Goal: Information Seeking & Learning: Find specific fact

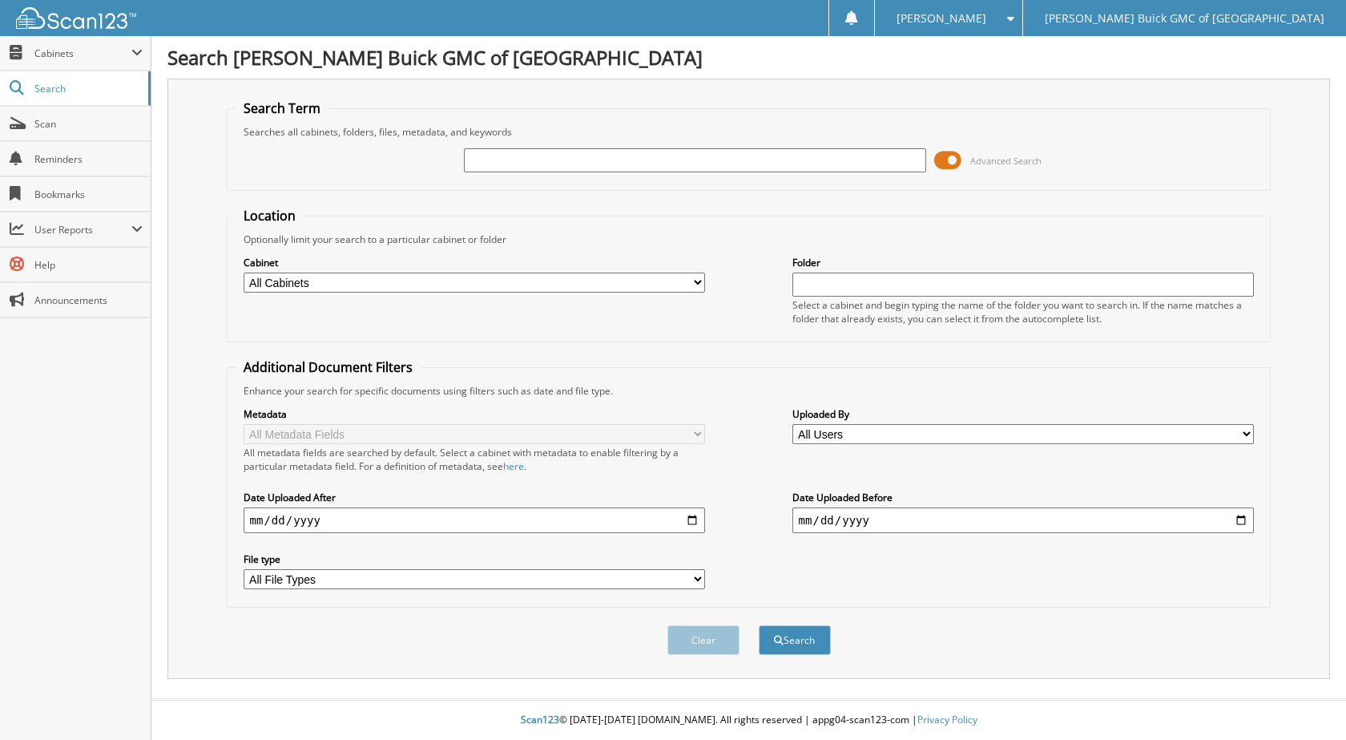
click at [500, 163] on input "text" at bounding box center [695, 160] width 462 height 24
type input "6102749"
click at [759, 625] on button "Search" at bounding box center [795, 640] width 72 height 30
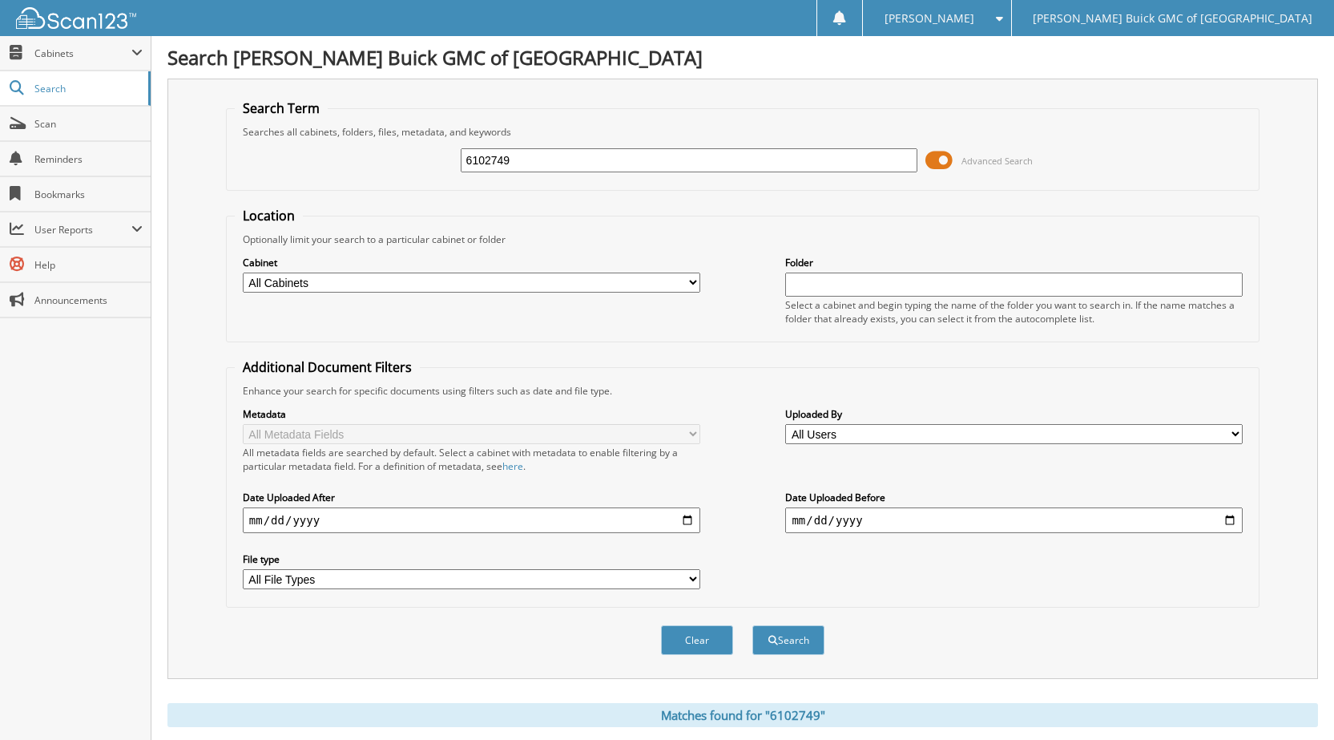
drag, startPoint x: 533, startPoint y: 164, endPoint x: 1015, endPoint y: 200, distance: 482.9
click at [426, 172] on div "6102749 Advanced Search" at bounding box center [743, 160] width 1016 height 43
type input "6102781"
click at [752, 625] on button "Search" at bounding box center [788, 640] width 72 height 30
click at [947, 159] on span at bounding box center [939, 160] width 27 height 24
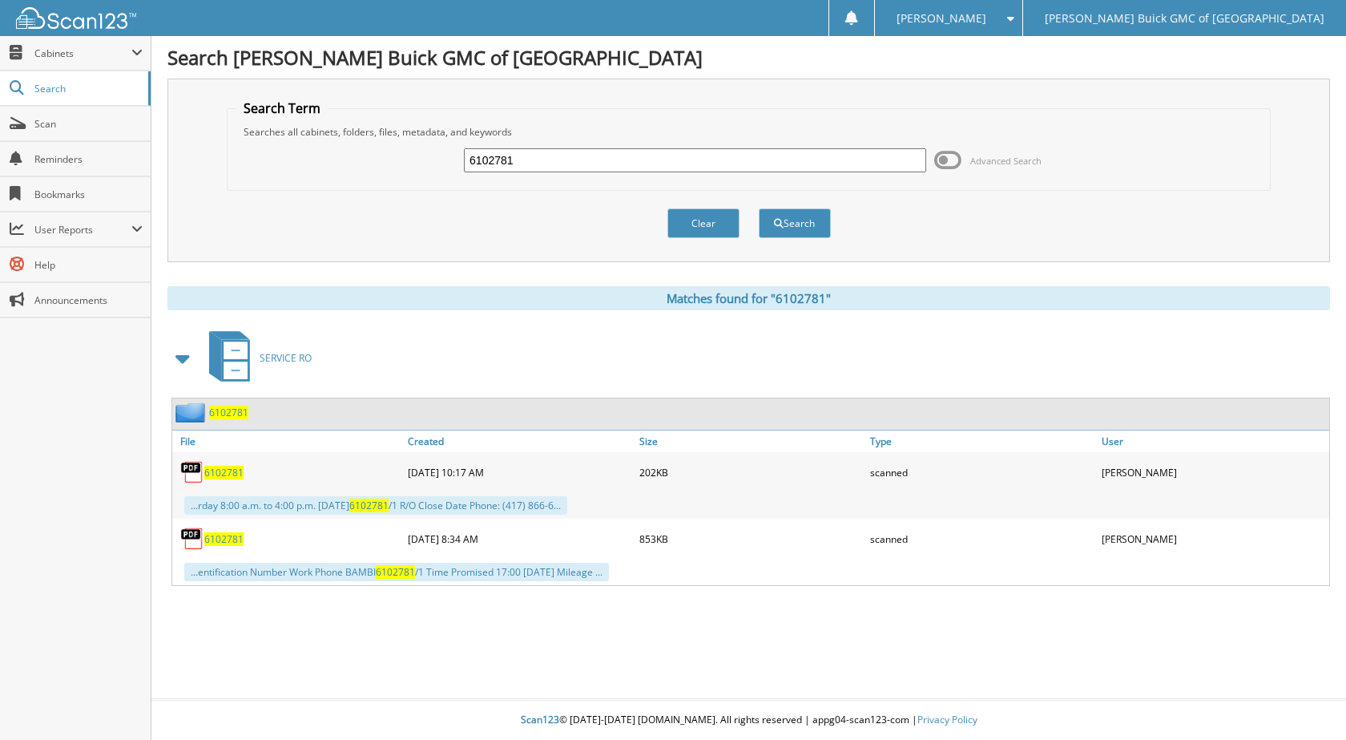
drag, startPoint x: 528, startPoint y: 156, endPoint x: 365, endPoint y: 154, distance: 162.7
click at [365, 154] on div "6102781 Advanced Search" at bounding box center [749, 160] width 1027 height 43
type input "6102407"
click at [759, 208] on button "Search" at bounding box center [795, 223] width 72 height 30
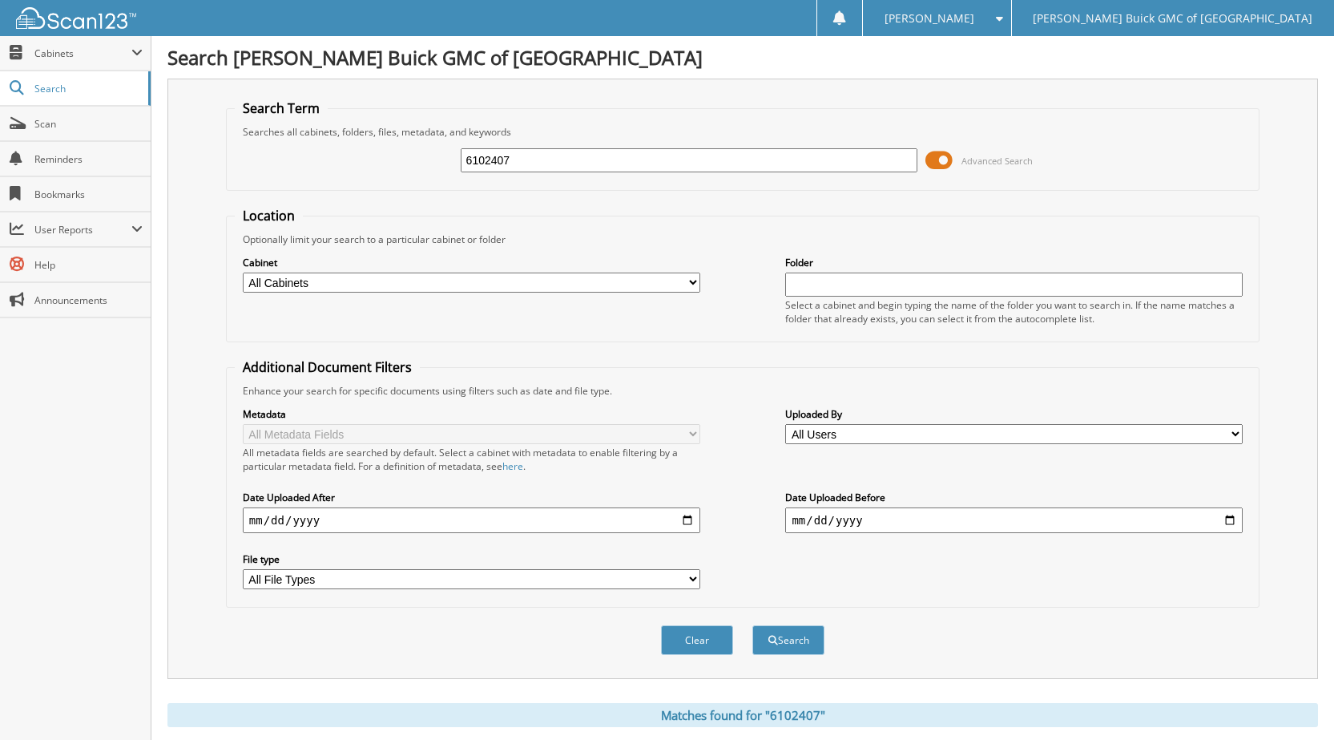
click at [945, 163] on span at bounding box center [939, 160] width 27 height 24
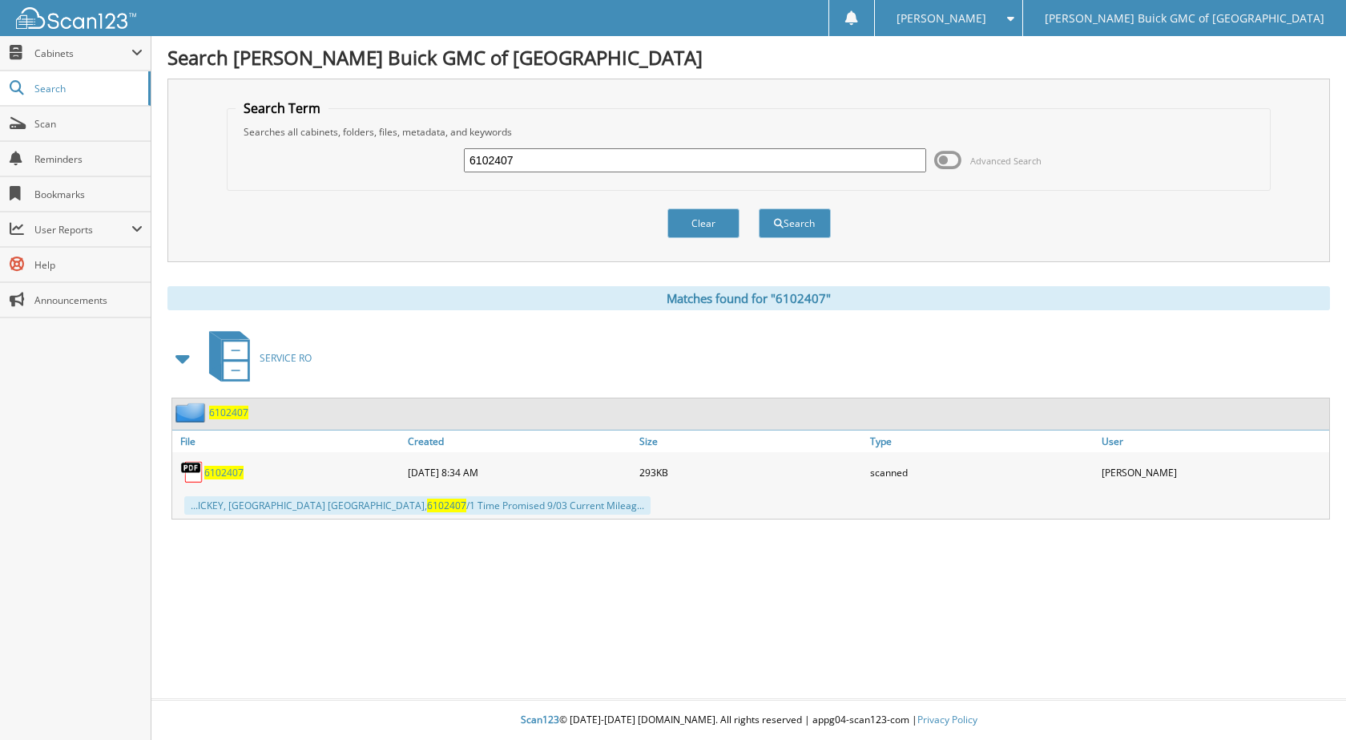
drag, startPoint x: 530, startPoint y: 152, endPoint x: 410, endPoint y: 154, distance: 120.2
click at [410, 154] on div "6102407 Advanced Search" at bounding box center [749, 160] width 1027 height 43
type input "6102836"
click at [759, 208] on button "Search" at bounding box center [795, 223] width 72 height 30
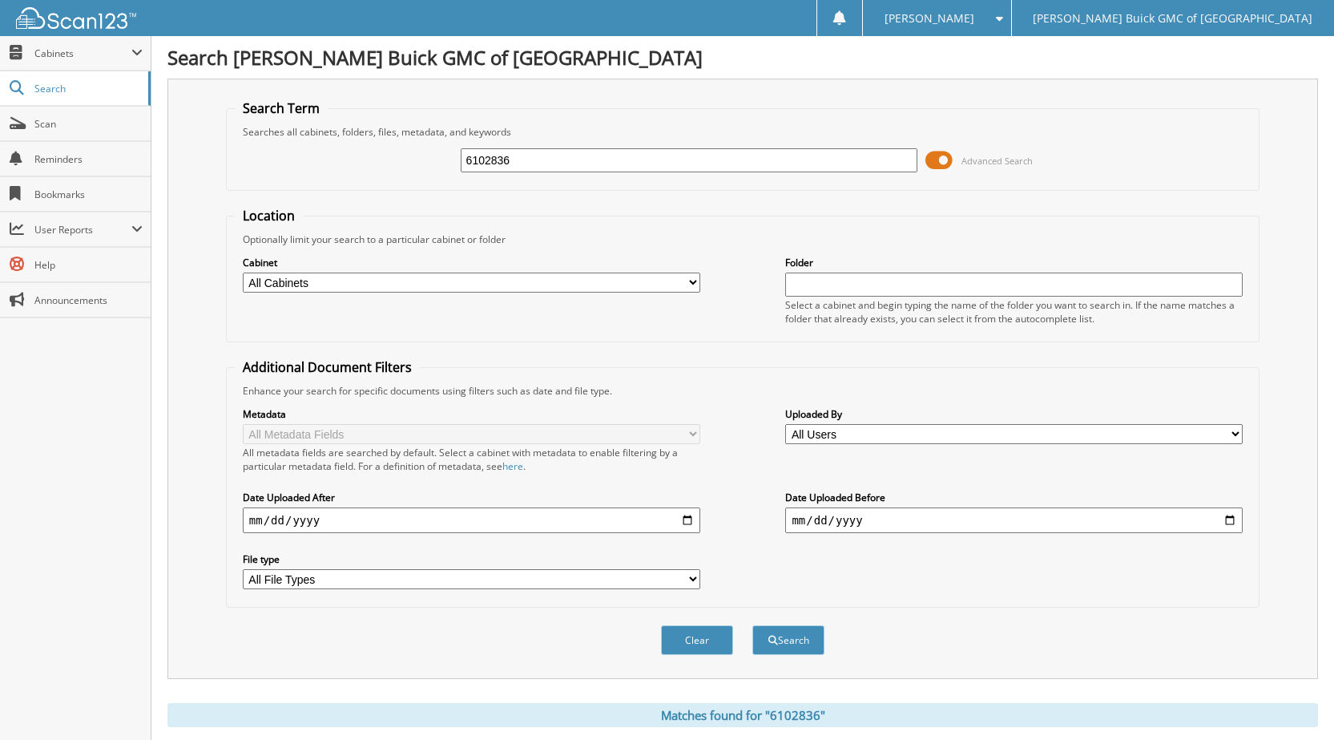
click at [947, 159] on span at bounding box center [939, 160] width 27 height 24
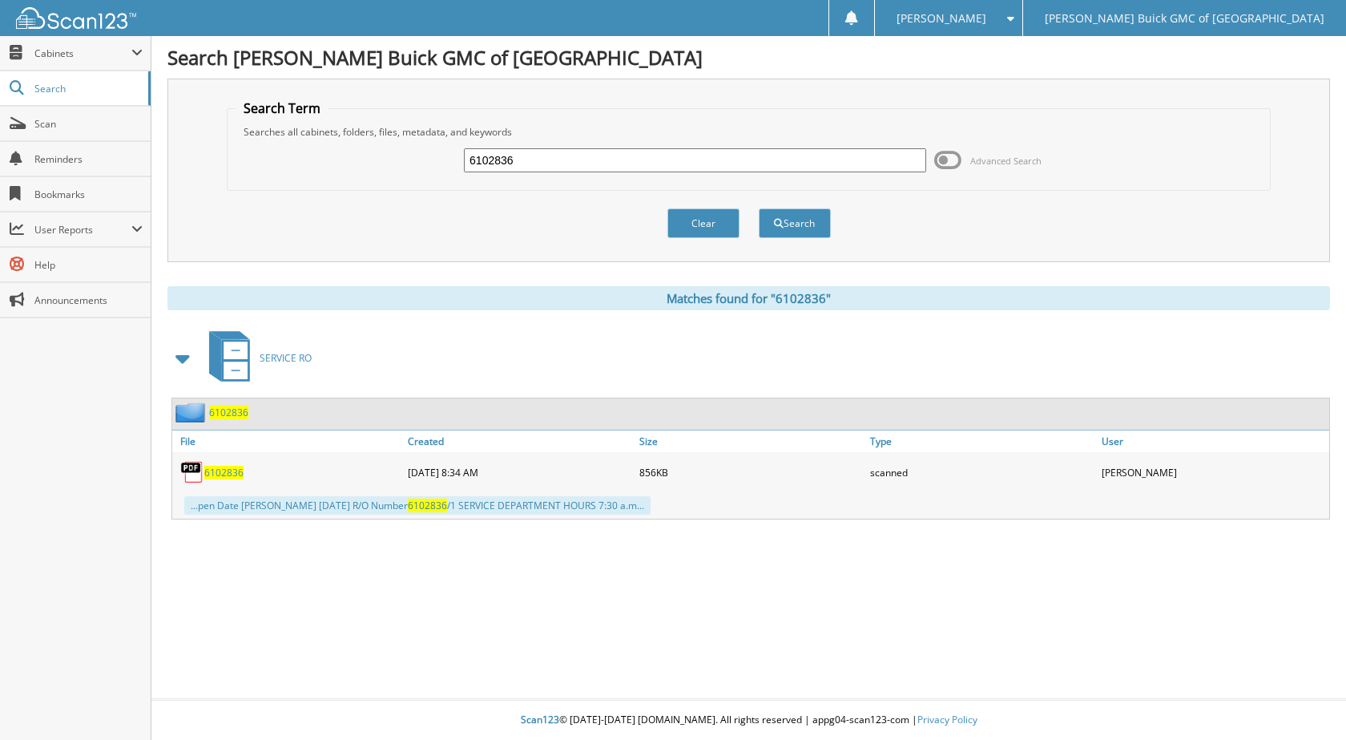
drag, startPoint x: 481, startPoint y: 166, endPoint x: 456, endPoint y: 166, distance: 24.8
click at [456, 166] on div "6102836 Advanced Search" at bounding box center [749, 160] width 1027 height 43
type input "6102801"
click at [759, 208] on button "Search" at bounding box center [795, 223] width 72 height 30
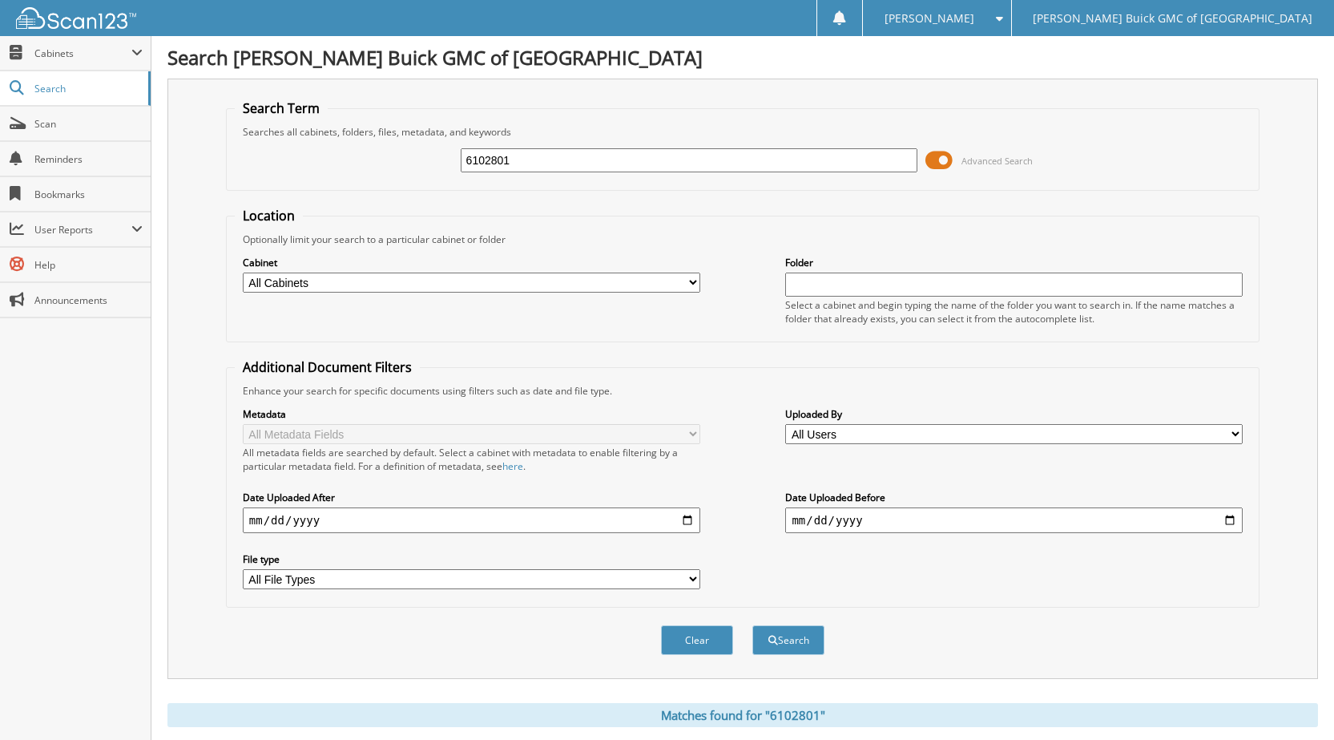
drag, startPoint x: 511, startPoint y: 159, endPoint x: 314, endPoint y: 151, distance: 197.3
click at [361, 151] on div "6102801 Advanced Search" at bounding box center [743, 160] width 1016 height 43
type input "6101545"
click at [752, 625] on button "Search" at bounding box center [788, 640] width 72 height 30
drag, startPoint x: 512, startPoint y: 161, endPoint x: 396, endPoint y: 134, distance: 119.4
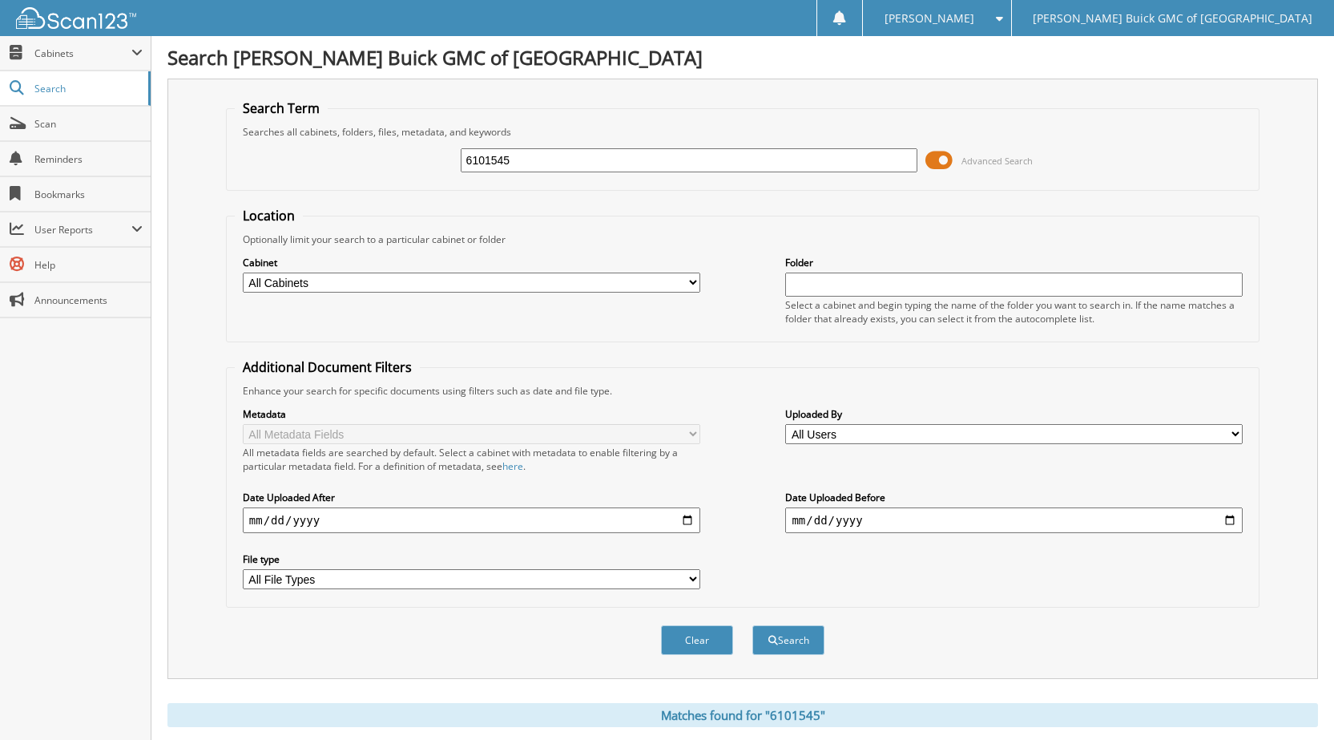
click at [396, 134] on fieldset "Search Term Searches all cabinets, folders, files, metadata, and keywords 61015…" at bounding box center [743, 144] width 1034 height 91
type input "6102824"
click at [752, 625] on button "Search" at bounding box center [788, 640] width 72 height 30
drag, startPoint x: 526, startPoint y: 170, endPoint x: 381, endPoint y: 163, distance: 145.2
click at [381, 163] on div "6102824 Advanced Search" at bounding box center [743, 160] width 1016 height 43
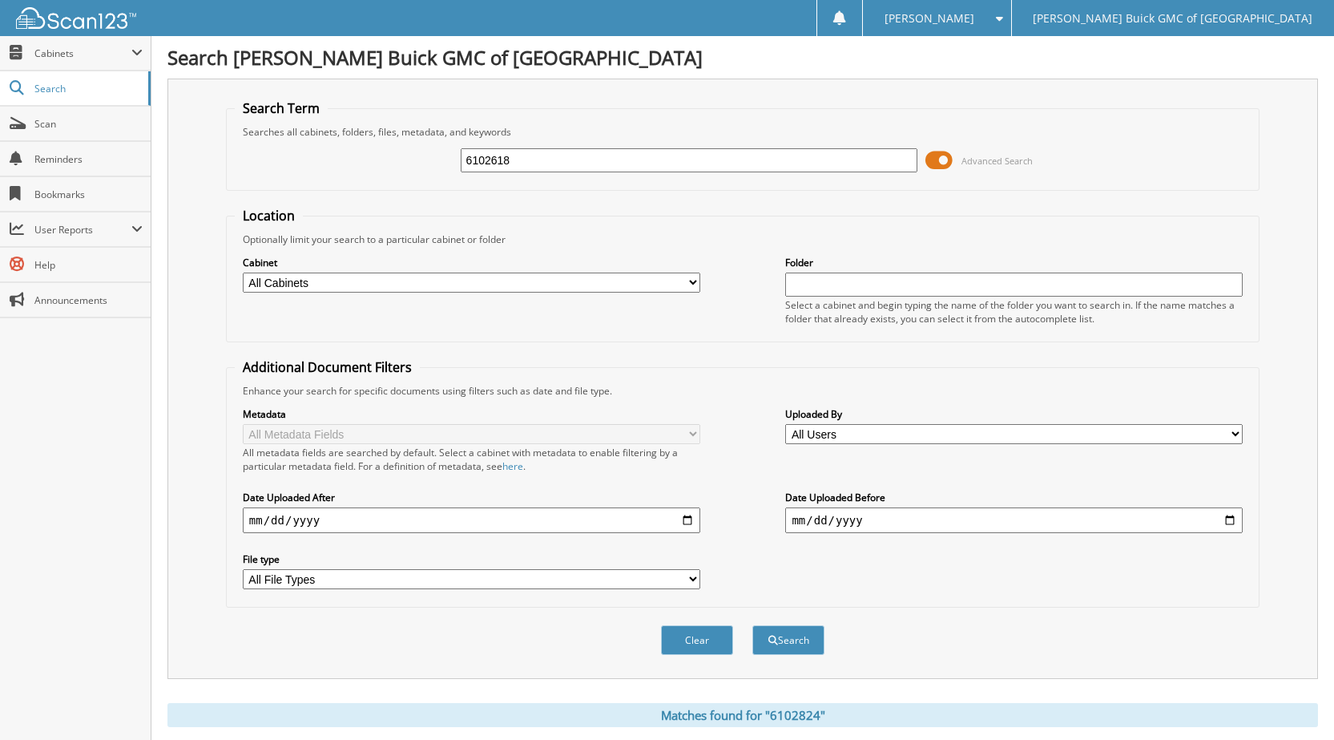
type input "6102618"
click at [752, 625] on button "Search" at bounding box center [788, 640] width 72 height 30
drag, startPoint x: 535, startPoint y: 162, endPoint x: 468, endPoint y: 161, distance: 66.5
click at [468, 161] on input "6102618" at bounding box center [690, 160] width 458 height 24
type input "6102759"
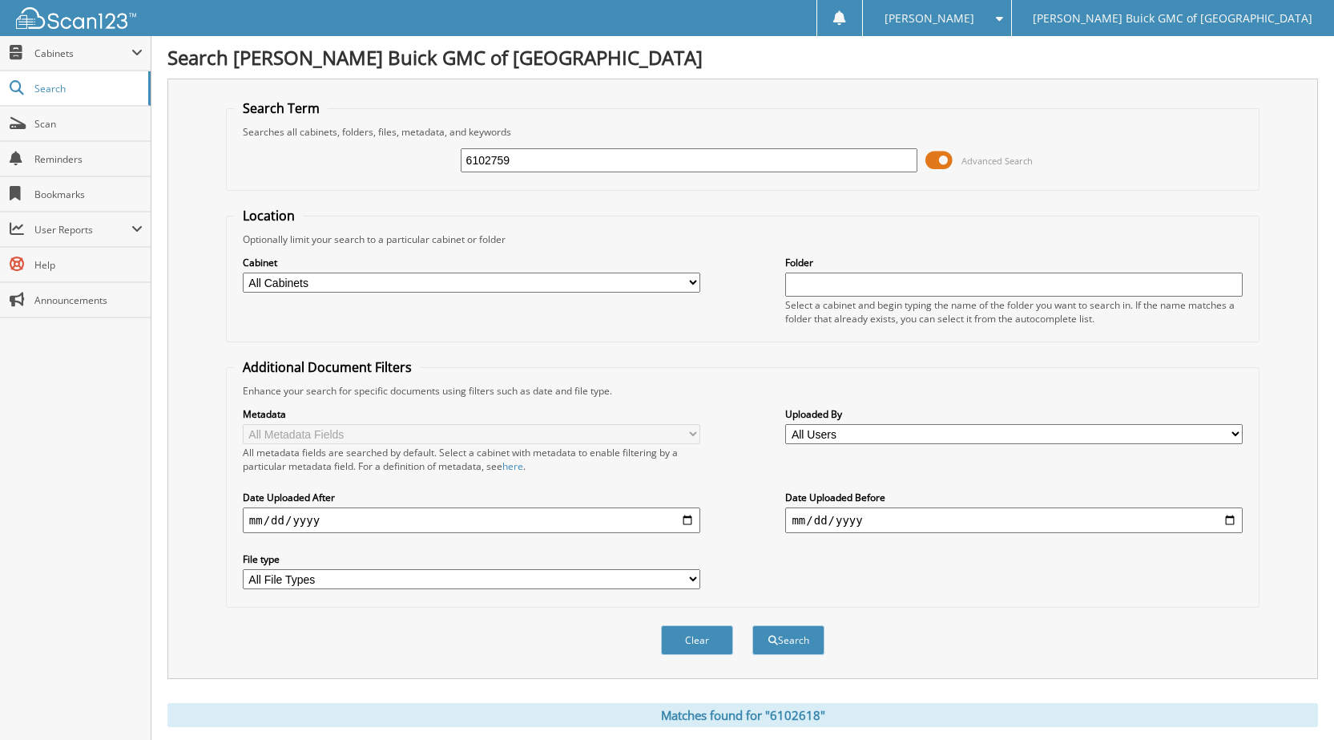
click at [752, 625] on button "Search" at bounding box center [788, 640] width 72 height 30
drag, startPoint x: 512, startPoint y: 158, endPoint x: 425, endPoint y: 166, distance: 87.7
click at [425, 166] on div "6102759 Advanced Search" at bounding box center [743, 160] width 1016 height 43
type input "6102837"
click at [752, 625] on button "Search" at bounding box center [788, 640] width 72 height 30
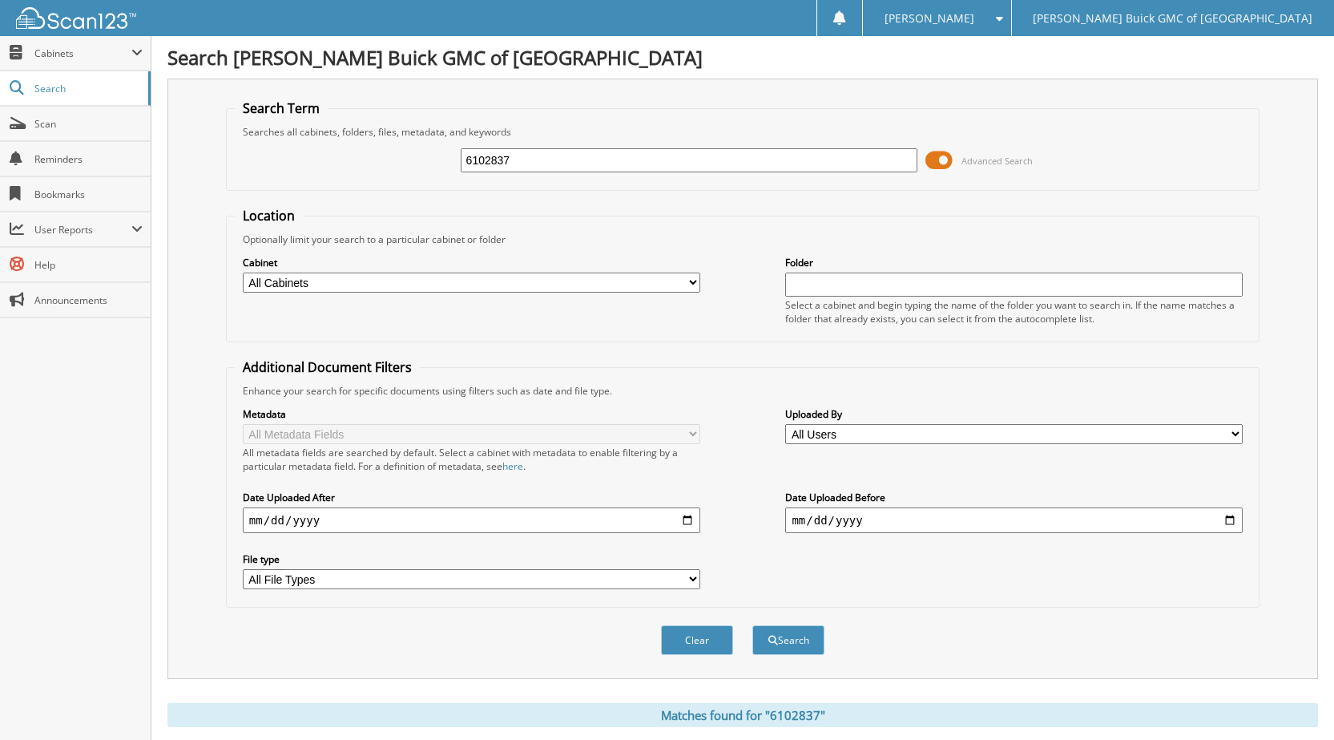
drag, startPoint x: 523, startPoint y: 163, endPoint x: 425, endPoint y: 168, distance: 98.7
click at [401, 163] on div "6102837 Advanced Search" at bounding box center [743, 160] width 1016 height 43
type input "6102811"
click at [752, 625] on button "Search" at bounding box center [788, 640] width 72 height 30
drag, startPoint x: 514, startPoint y: 160, endPoint x: 422, endPoint y: 158, distance: 91.4
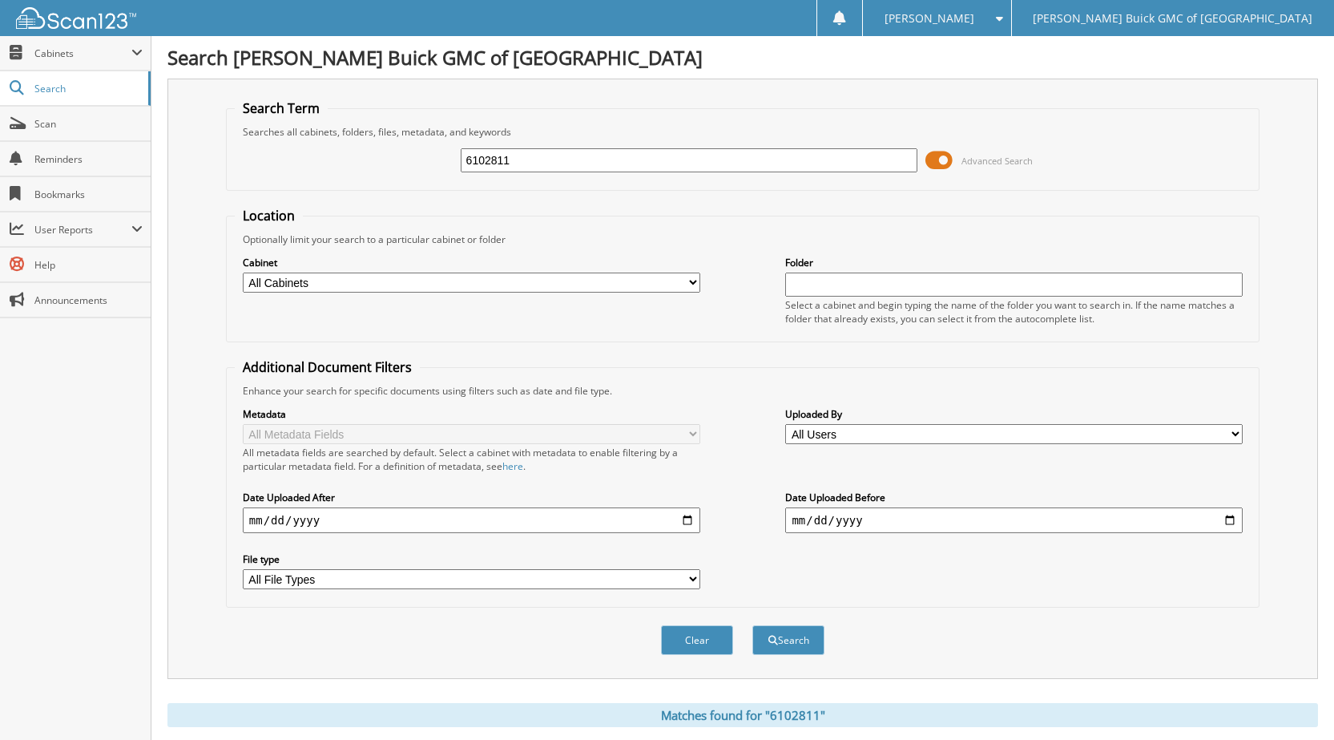
click at [423, 157] on div "6102811 Advanced Search" at bounding box center [743, 160] width 1016 height 43
type input "6102871"
click at [752, 625] on button "Search" at bounding box center [788, 640] width 72 height 30
drag, startPoint x: 525, startPoint y: 162, endPoint x: 370, endPoint y: 153, distance: 154.9
click at [370, 153] on div "6102871 Advanced Search" at bounding box center [743, 160] width 1016 height 43
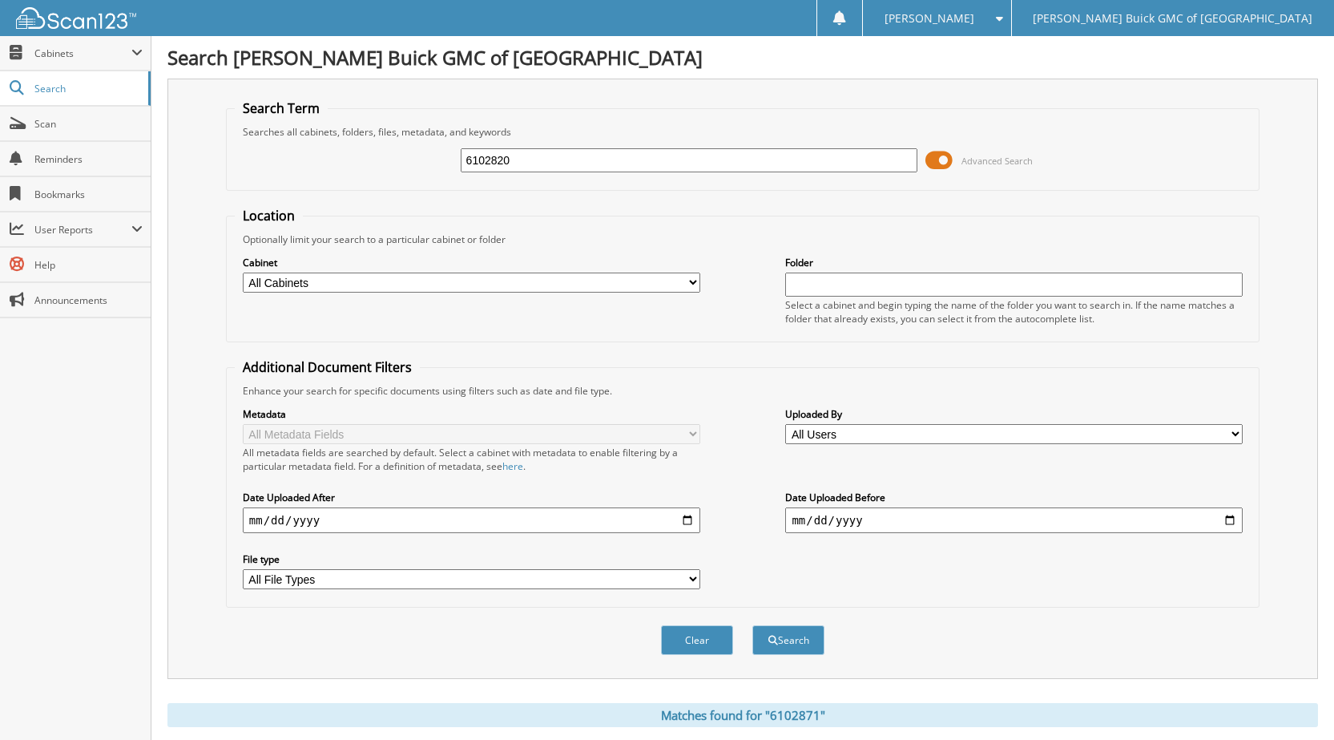
type input "6102820"
click at [752, 625] on button "Search" at bounding box center [788, 640] width 72 height 30
drag, startPoint x: 523, startPoint y: 160, endPoint x: 426, endPoint y: 173, distance: 97.8
click at [415, 166] on div "6102820 Advanced Search" at bounding box center [743, 160] width 1016 height 43
type input "6102847"
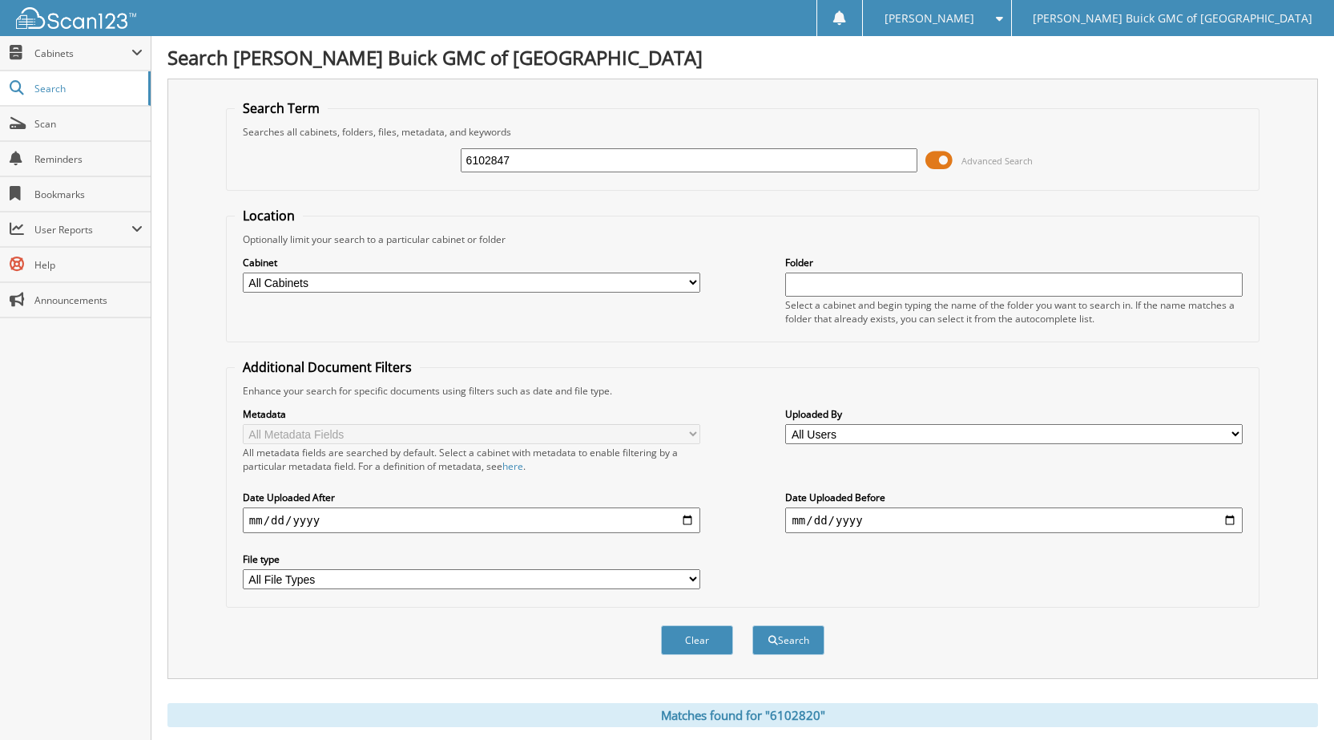
click at [752, 625] on button "Search" at bounding box center [788, 640] width 72 height 30
drag, startPoint x: 537, startPoint y: 161, endPoint x: 408, endPoint y: 155, distance: 129.1
click at [393, 156] on div "6102847 Advanced Search" at bounding box center [743, 160] width 1016 height 43
type input "6100378"
click at [752, 625] on button "Search" at bounding box center [788, 640] width 72 height 30
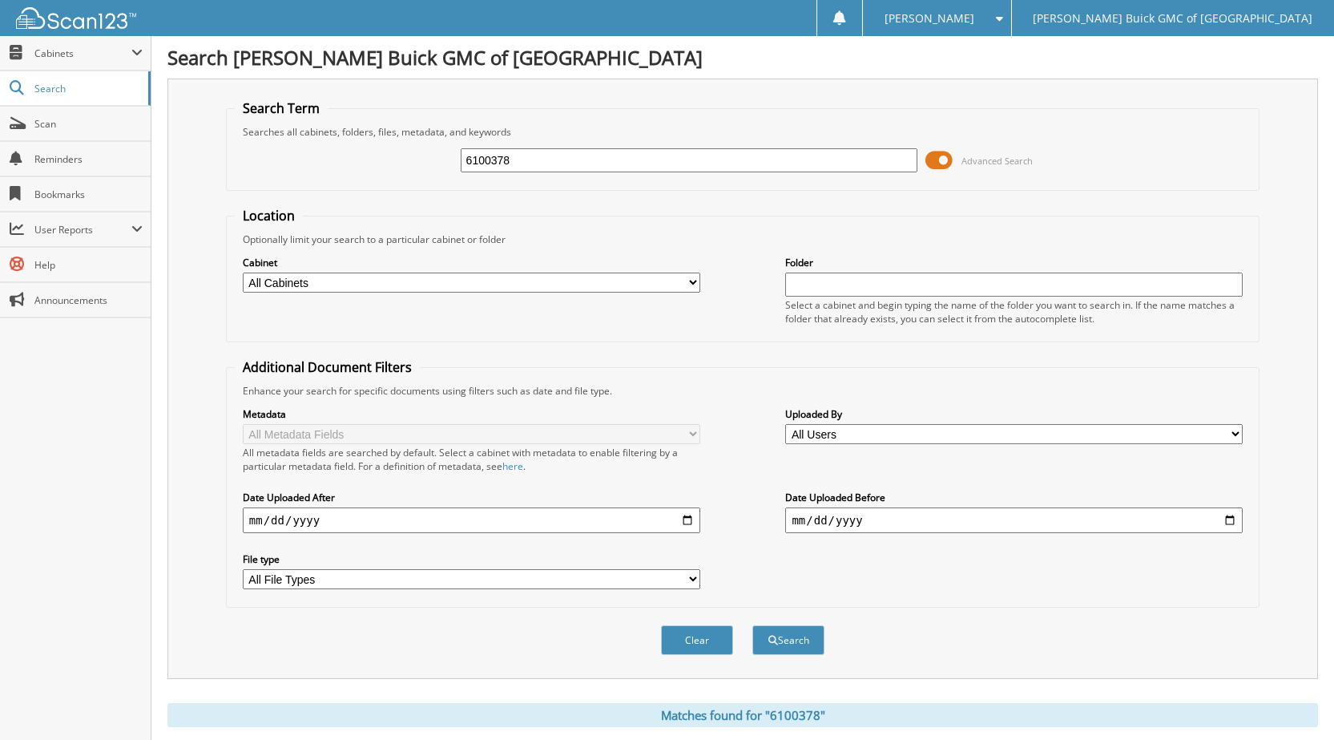
drag, startPoint x: 532, startPoint y: 163, endPoint x: 388, endPoint y: 163, distance: 144.2
click at [388, 161] on div "6100378 Advanced Search" at bounding box center [743, 160] width 1016 height 43
type input "6102562"
click at [752, 625] on button "Search" at bounding box center [788, 640] width 72 height 30
drag, startPoint x: 473, startPoint y: 166, endPoint x: 315, endPoint y: 184, distance: 158.9
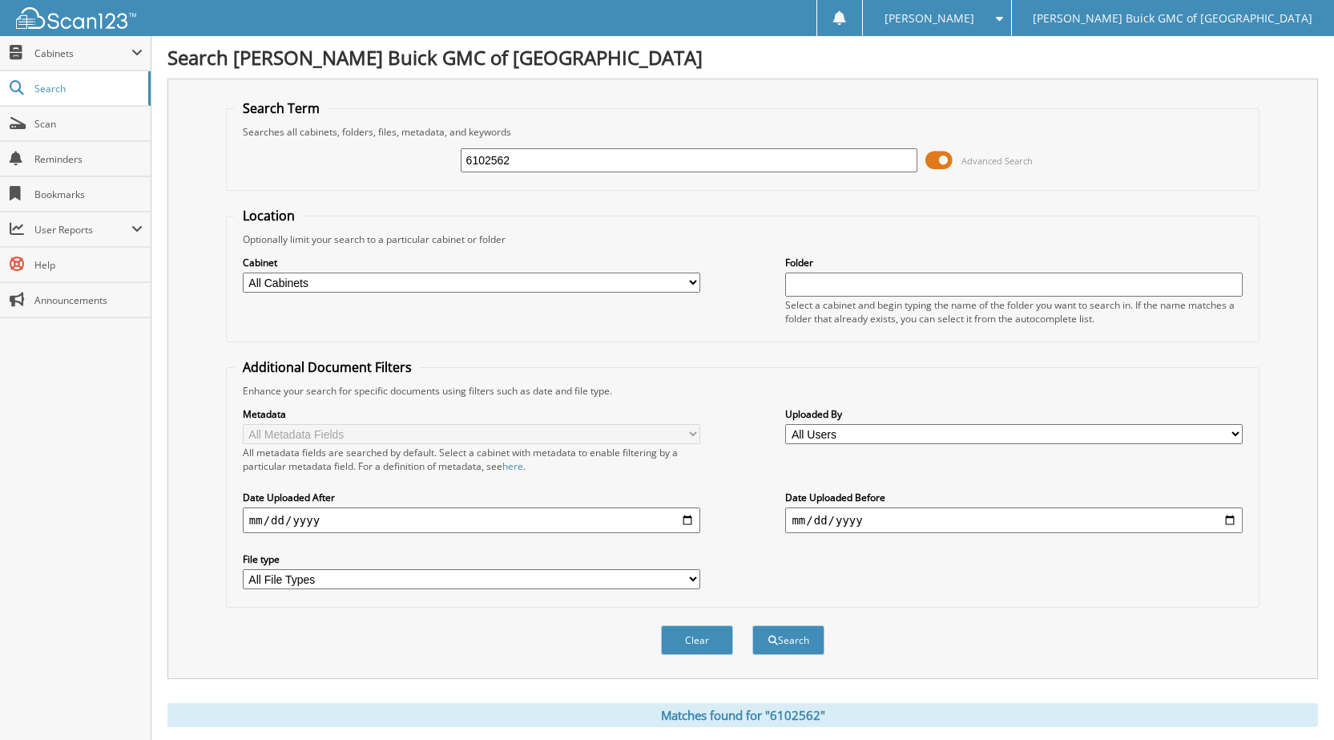
click at [315, 184] on fieldset "Search Term Searches all cabinets, folders, files, metadata, and keywords 61025…" at bounding box center [743, 144] width 1034 height 91
type input "6102812"
click at [752, 625] on button "Search" at bounding box center [788, 640] width 72 height 30
drag, startPoint x: 524, startPoint y: 155, endPoint x: 394, endPoint y: 153, distance: 129.8
click at [397, 153] on div "6102812 Advanced Search" at bounding box center [743, 160] width 1016 height 43
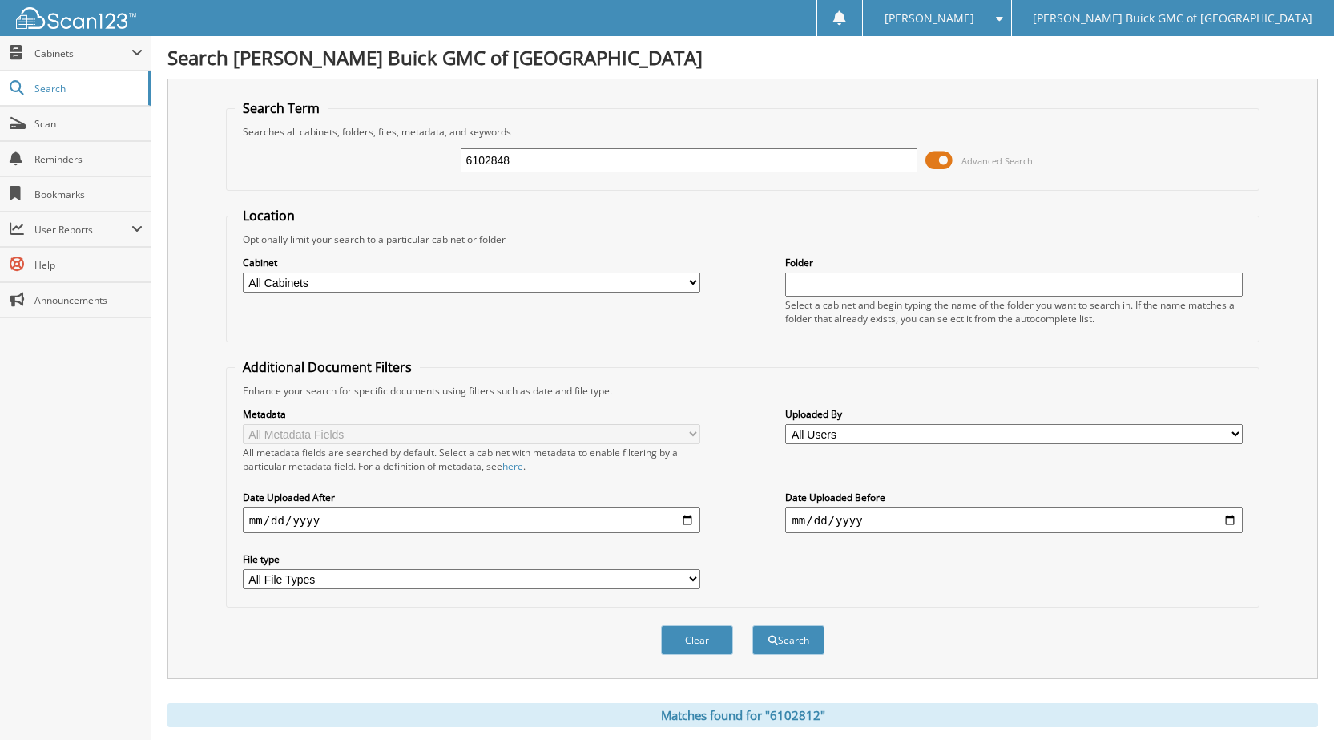
type input "6102848"
click at [752, 625] on button "Search" at bounding box center [788, 640] width 72 height 30
drag, startPoint x: 517, startPoint y: 162, endPoint x: 359, endPoint y: 141, distance: 159.2
click at [359, 141] on div "6102848 Advanced Search" at bounding box center [743, 160] width 1016 height 43
type input "6102263"
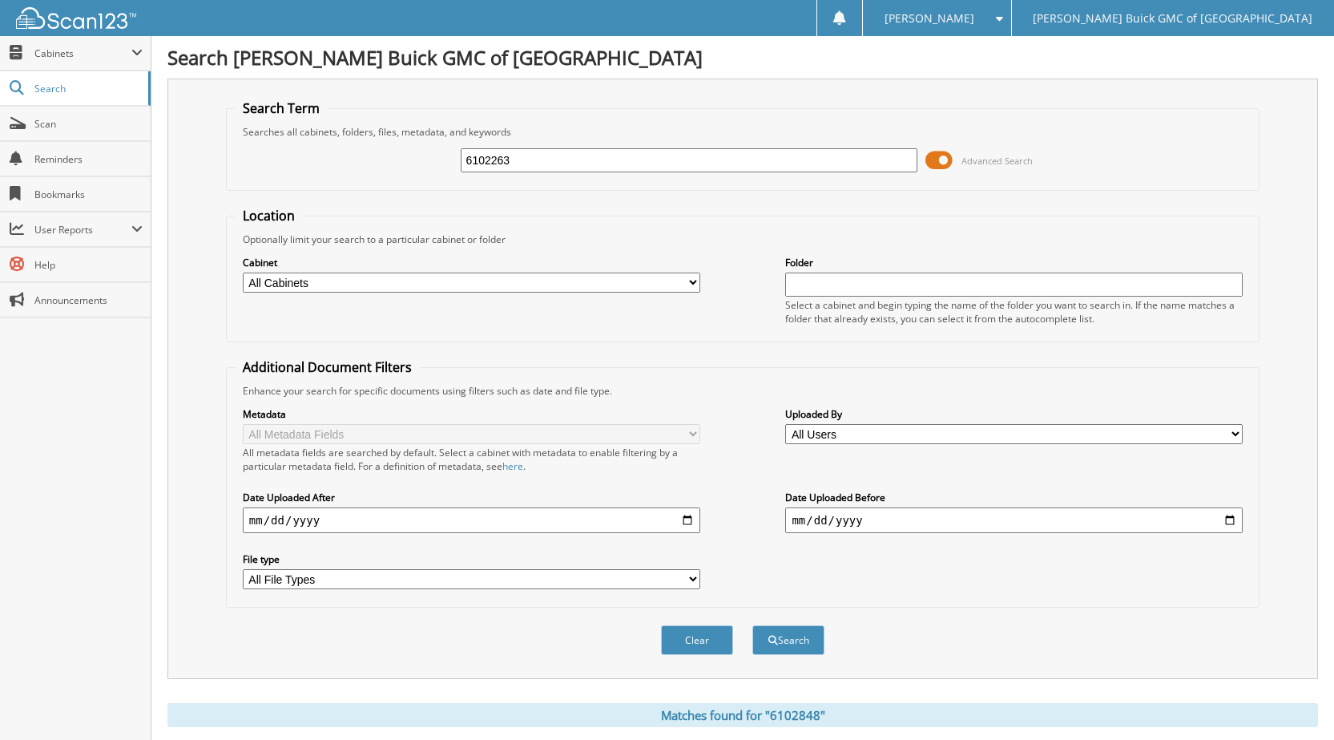
click at [752, 625] on button "Search" at bounding box center [788, 640] width 72 height 30
drag, startPoint x: 526, startPoint y: 163, endPoint x: 381, endPoint y: 147, distance: 145.9
click at [381, 147] on div "6102263 Advanced Search" at bounding box center [743, 160] width 1016 height 43
type input "[DATE] shuttle"
click at [752, 625] on button "Search" at bounding box center [788, 640] width 72 height 30
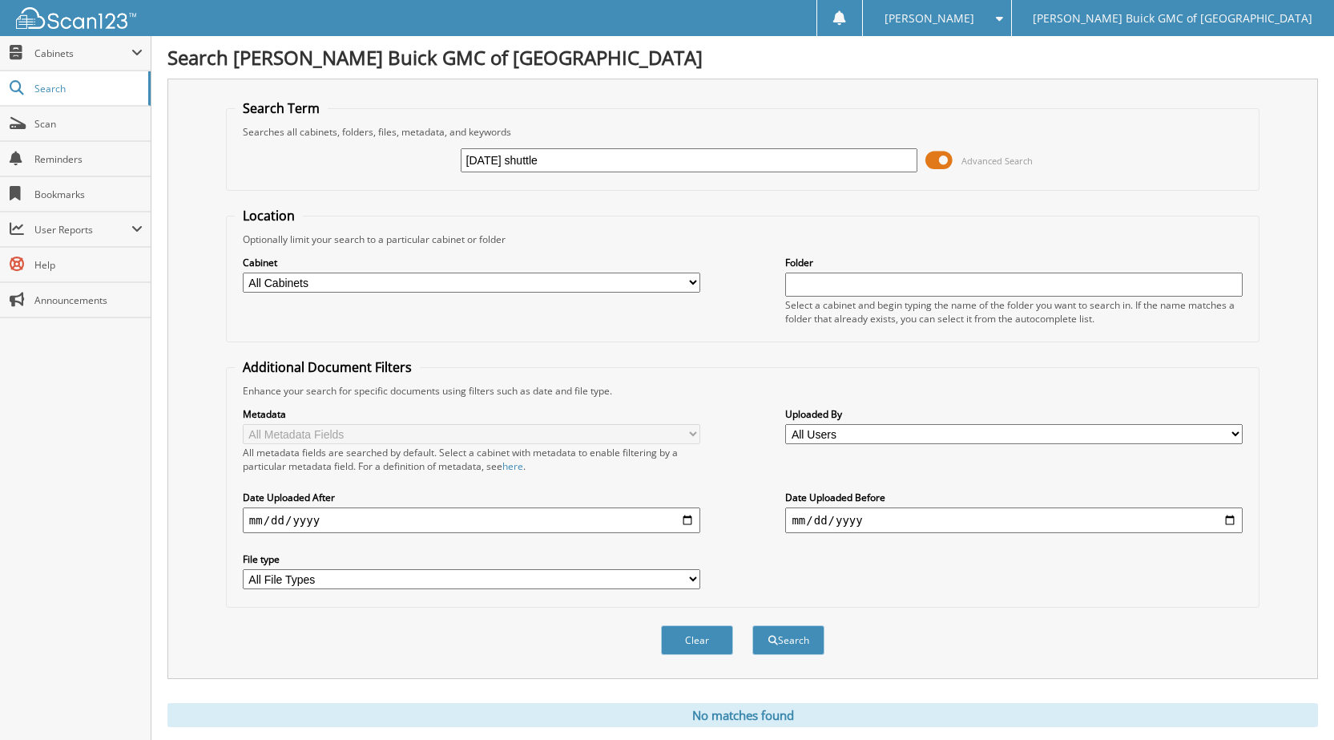
drag, startPoint x: 582, startPoint y: 161, endPoint x: 449, endPoint y: 161, distance: 133.0
click at [449, 161] on div "2025-09-12 shuttle Advanced Search" at bounding box center [743, 160] width 1016 height 43
type input "6102808"
click at [752, 625] on button "Search" at bounding box center [788, 640] width 72 height 30
drag, startPoint x: 537, startPoint y: 155, endPoint x: 832, endPoint y: 111, distance: 298.2
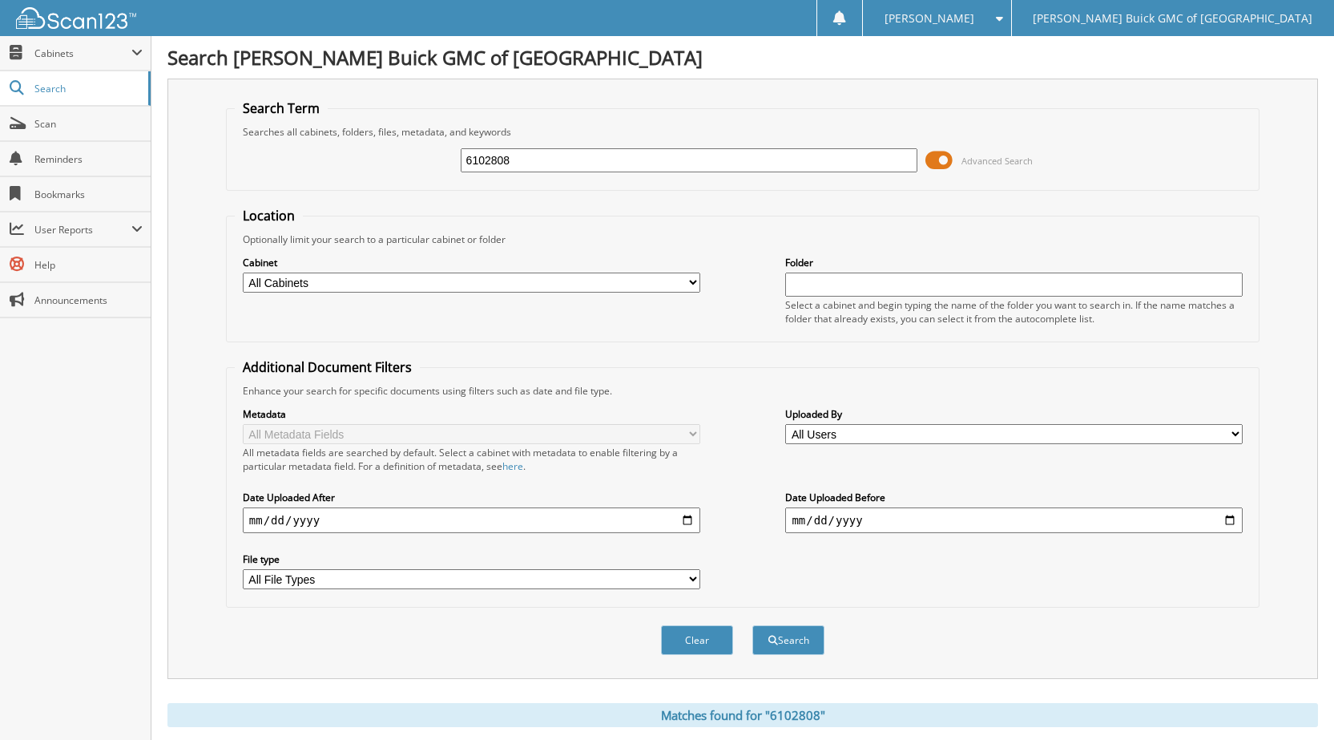
click at [452, 158] on div "6102808 Advanced Search" at bounding box center [743, 160] width 1016 height 43
type input "6102852"
click at [752, 625] on button "Search" at bounding box center [788, 640] width 72 height 30
drag, startPoint x: 521, startPoint y: 159, endPoint x: 403, endPoint y: 157, distance: 117.8
click at [403, 157] on div "6102852 Advanced Search" at bounding box center [743, 160] width 1016 height 43
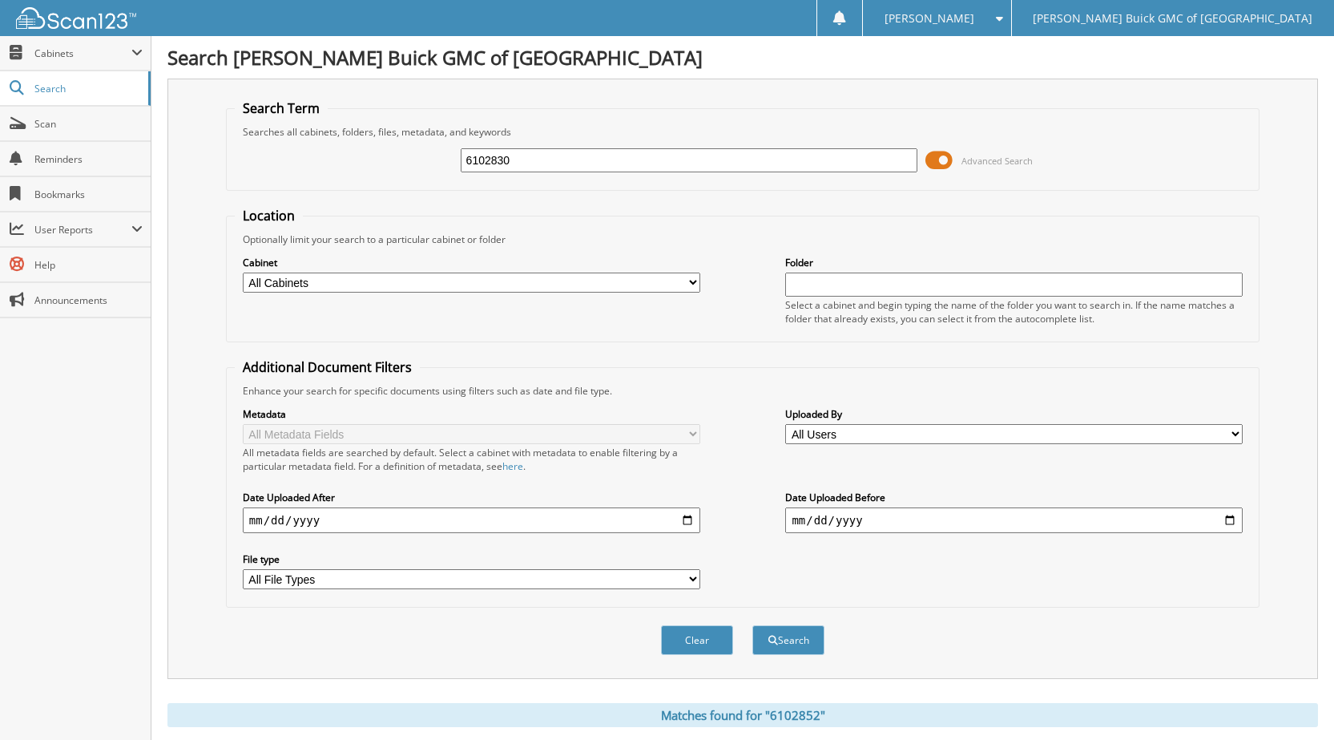
type input "6102830"
click at [752, 625] on button "Search" at bounding box center [788, 640] width 72 height 30
drag, startPoint x: 547, startPoint y: 163, endPoint x: 419, endPoint y: 167, distance: 127.5
click at [414, 165] on div "6102830 Advanced Search" at bounding box center [743, 160] width 1016 height 43
type input "6102857"
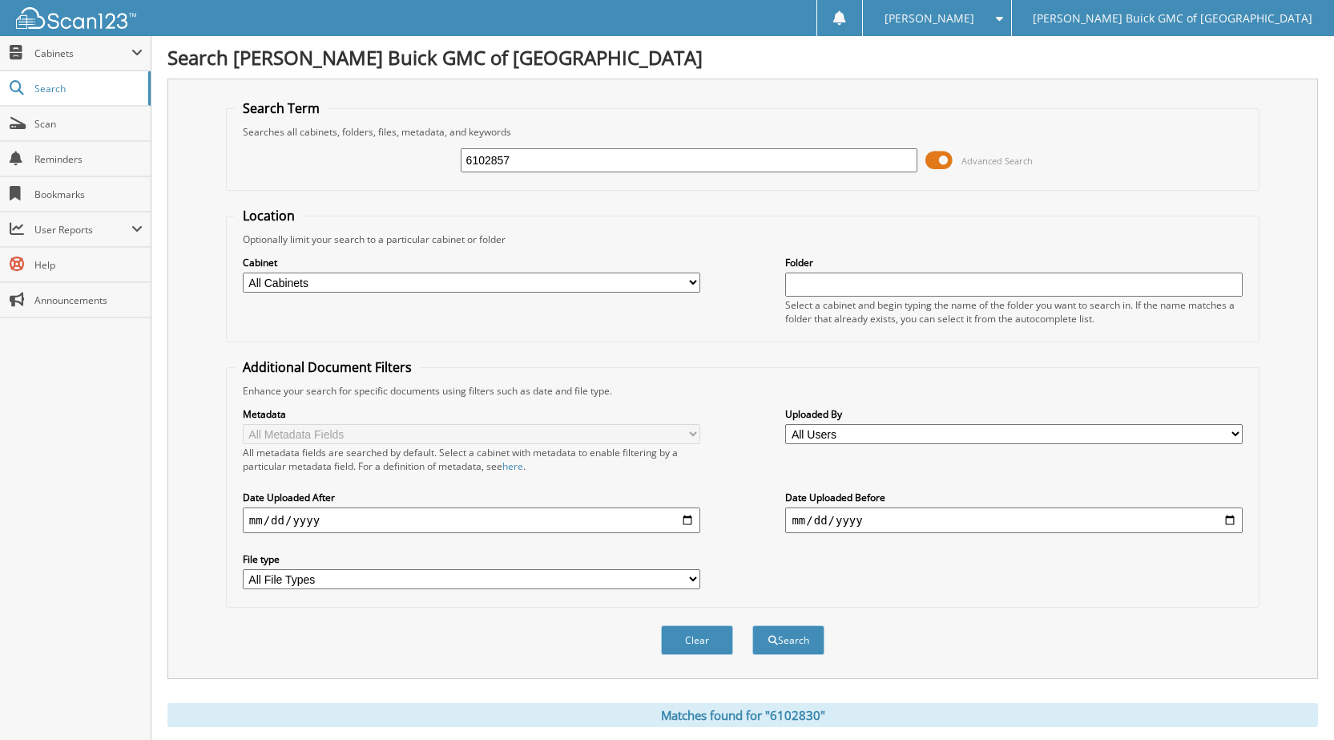
click at [752, 625] on button "Search" at bounding box center [788, 640] width 72 height 30
drag, startPoint x: 551, startPoint y: 163, endPoint x: 418, endPoint y: 171, distance: 132.4
click at [407, 167] on div "6102857 Advanced Search" at bounding box center [743, 160] width 1016 height 43
type input "6102872"
click at [752, 625] on button "Search" at bounding box center [788, 640] width 72 height 30
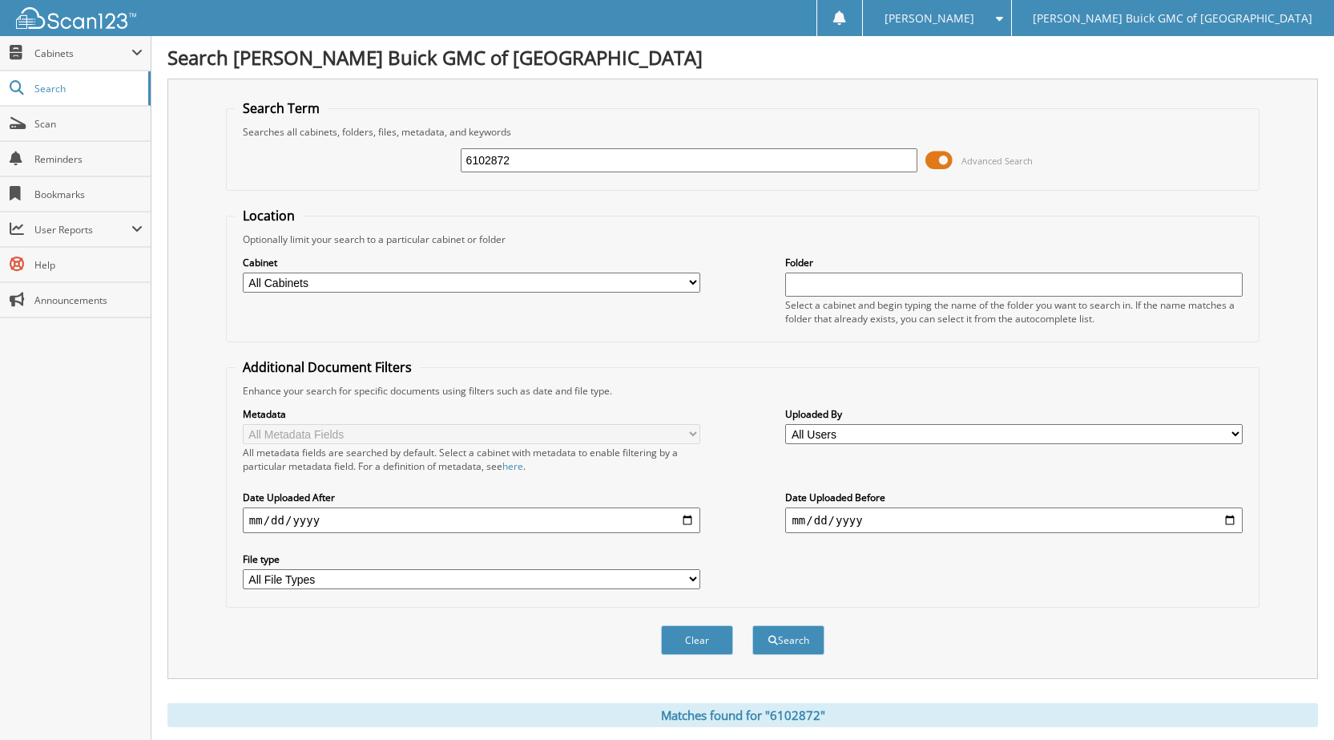
drag, startPoint x: 517, startPoint y: 167, endPoint x: 359, endPoint y: 167, distance: 157.9
click at [373, 169] on div "6102872 Advanced Search" at bounding box center [743, 160] width 1016 height 43
type input "6102819"
click at [752, 625] on button "Search" at bounding box center [788, 640] width 72 height 30
drag, startPoint x: 552, startPoint y: 148, endPoint x: 411, endPoint y: 141, distance: 141.2
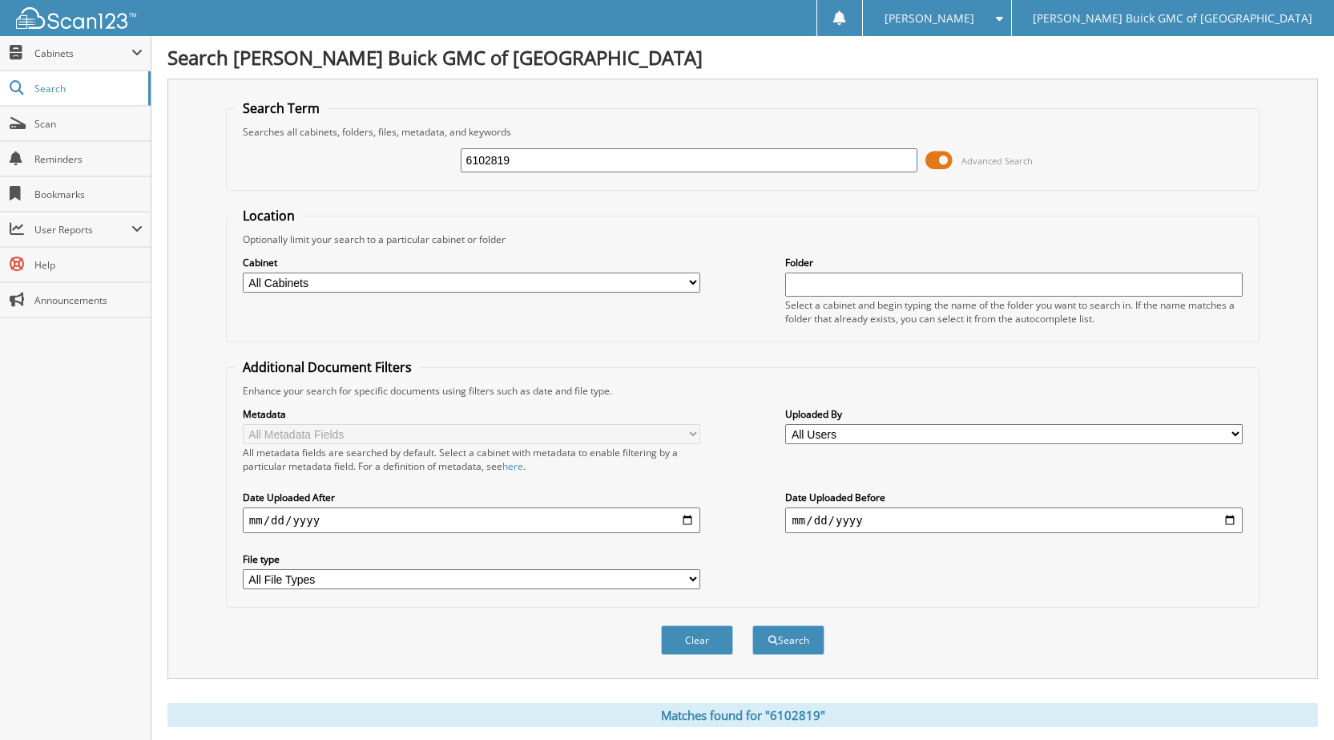
click at [413, 142] on div "6102819 Advanced Search" at bounding box center [743, 160] width 1016 height 43
type input "[DATE] shuttle"
click at [752, 625] on button "Search" at bounding box center [788, 640] width 72 height 30
click at [525, 163] on input "[DATE] shuttle" at bounding box center [690, 160] width 458 height 24
type input "[DATE] shuttle"
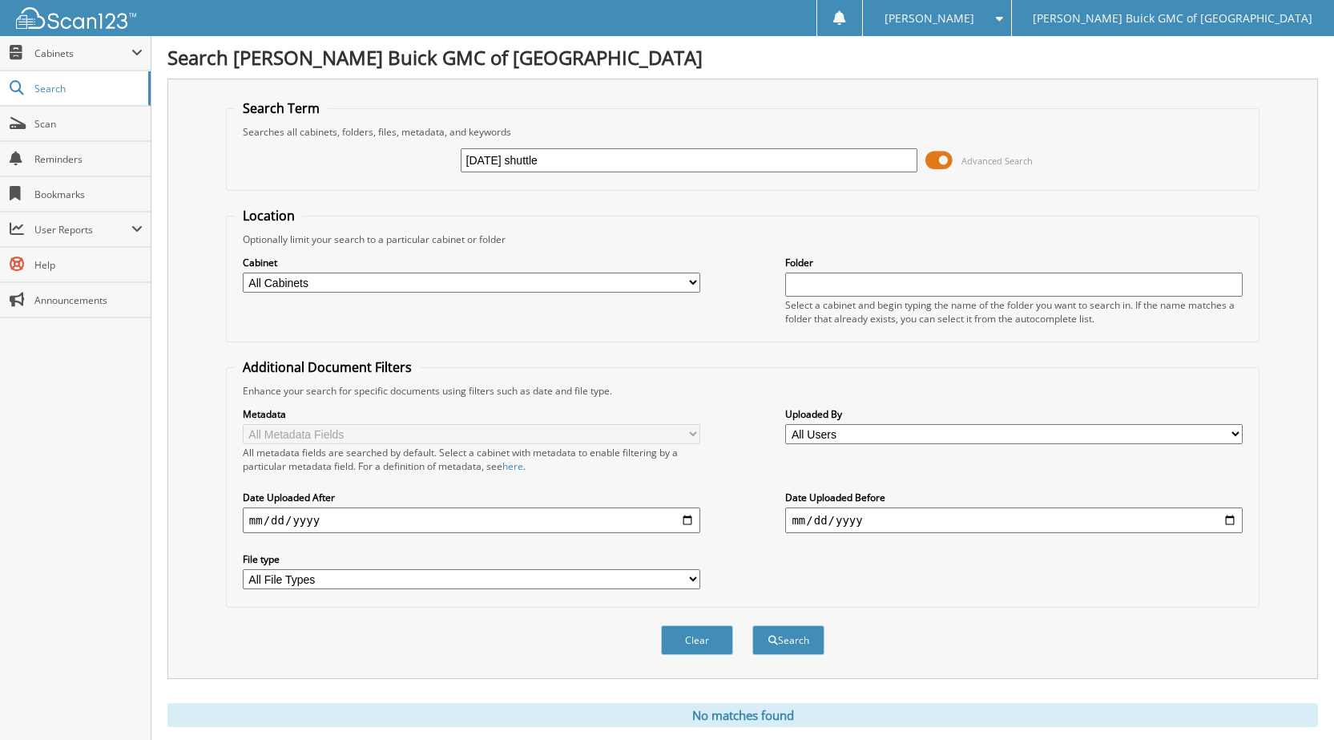
click at [752, 625] on button "Search" at bounding box center [788, 640] width 72 height 30
click at [522, 160] on input "2025-09-11 shuttle" at bounding box center [690, 160] width 458 height 24
type input "2025-09-1 shuttle"
click at [752, 625] on button "Search" at bounding box center [788, 640] width 72 height 30
click at [518, 161] on input "2025-09-1 shuttle" at bounding box center [690, 160] width 458 height 24
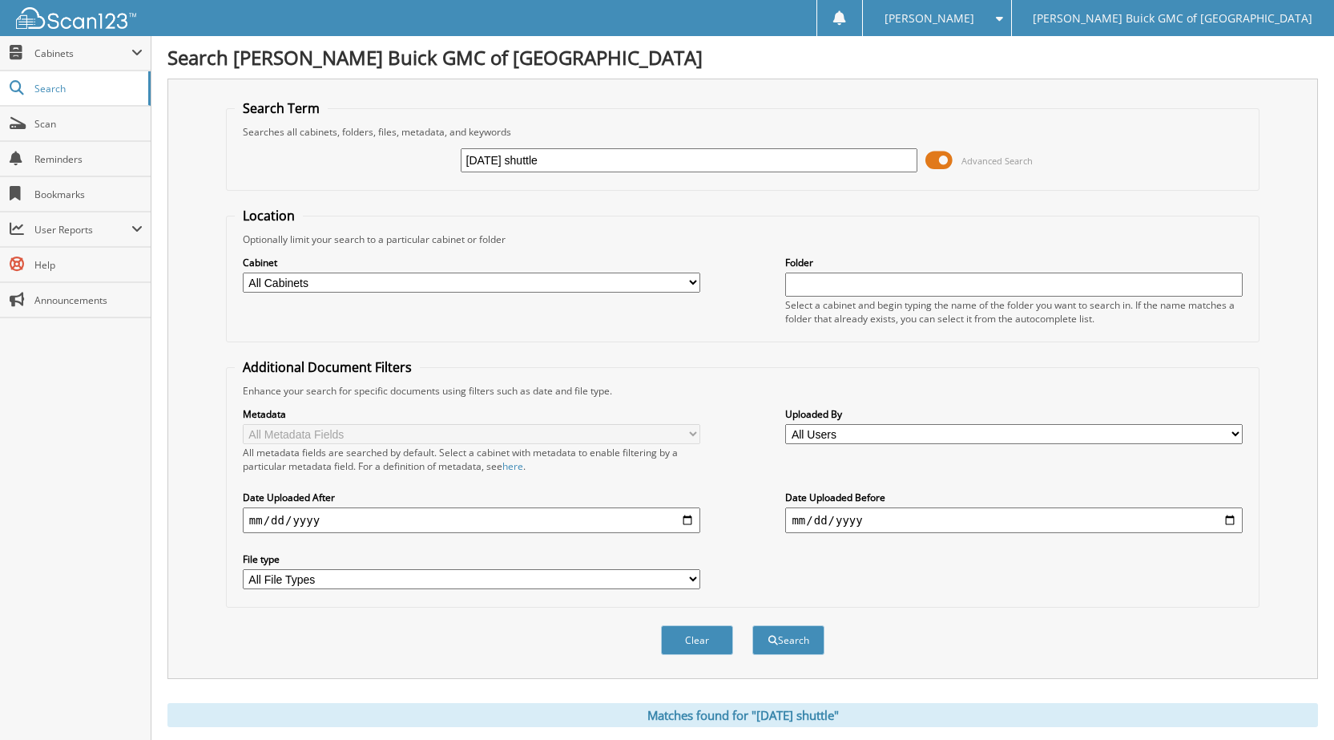
type input "2025-09-12 shuttle"
click at [752, 625] on button "Search" at bounding box center [788, 640] width 72 height 30
click at [480, 163] on input "[DATE] shuttle" at bounding box center [690, 160] width 458 height 24
type input "[DATE] shuttle"
click at [752, 625] on button "Search" at bounding box center [788, 640] width 72 height 30
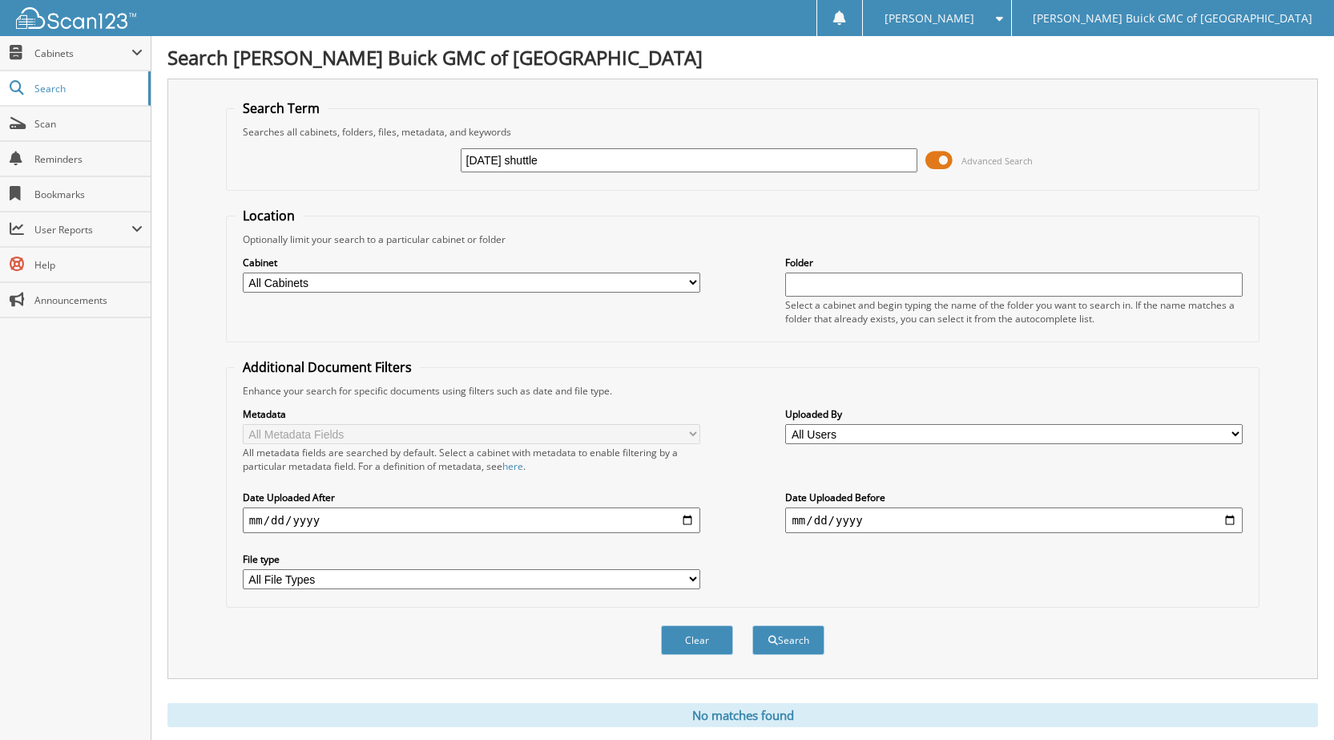
drag, startPoint x: 628, startPoint y: 155, endPoint x: 370, endPoint y: 164, distance: 258.2
click at [371, 164] on div "[DATE] shuttle Advanced Search" at bounding box center [743, 160] width 1016 height 43
type input "6102880"
click at [752, 625] on button "Search" at bounding box center [788, 640] width 72 height 30
drag, startPoint x: 516, startPoint y: 154, endPoint x: 442, endPoint y: 157, distance: 74.6
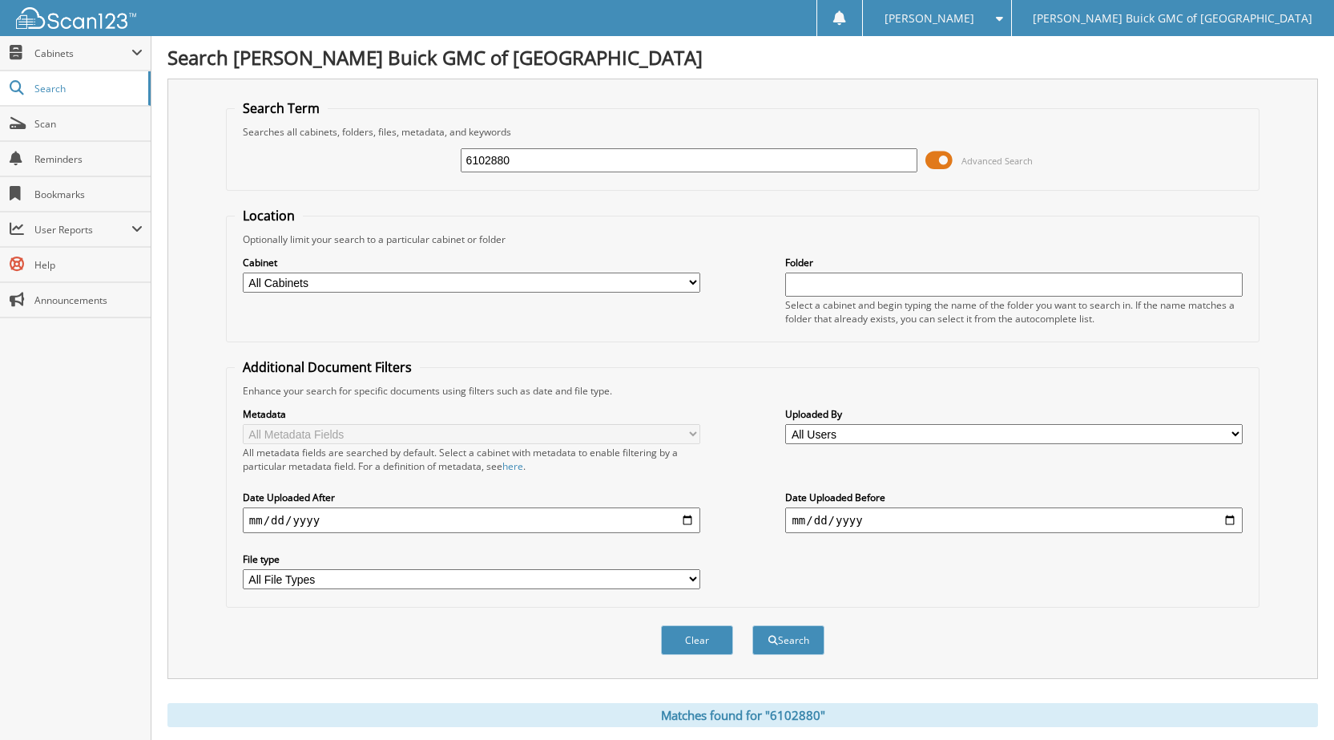
click at [439, 153] on div "6102880 Advanced Search" at bounding box center [743, 160] width 1016 height 43
type input "6102800"
click at [752, 625] on button "Search" at bounding box center [788, 640] width 72 height 30
drag, startPoint x: 541, startPoint y: 163, endPoint x: 422, endPoint y: 160, distance: 119.4
click at [414, 159] on div "6102800 Advanced Search" at bounding box center [743, 160] width 1016 height 43
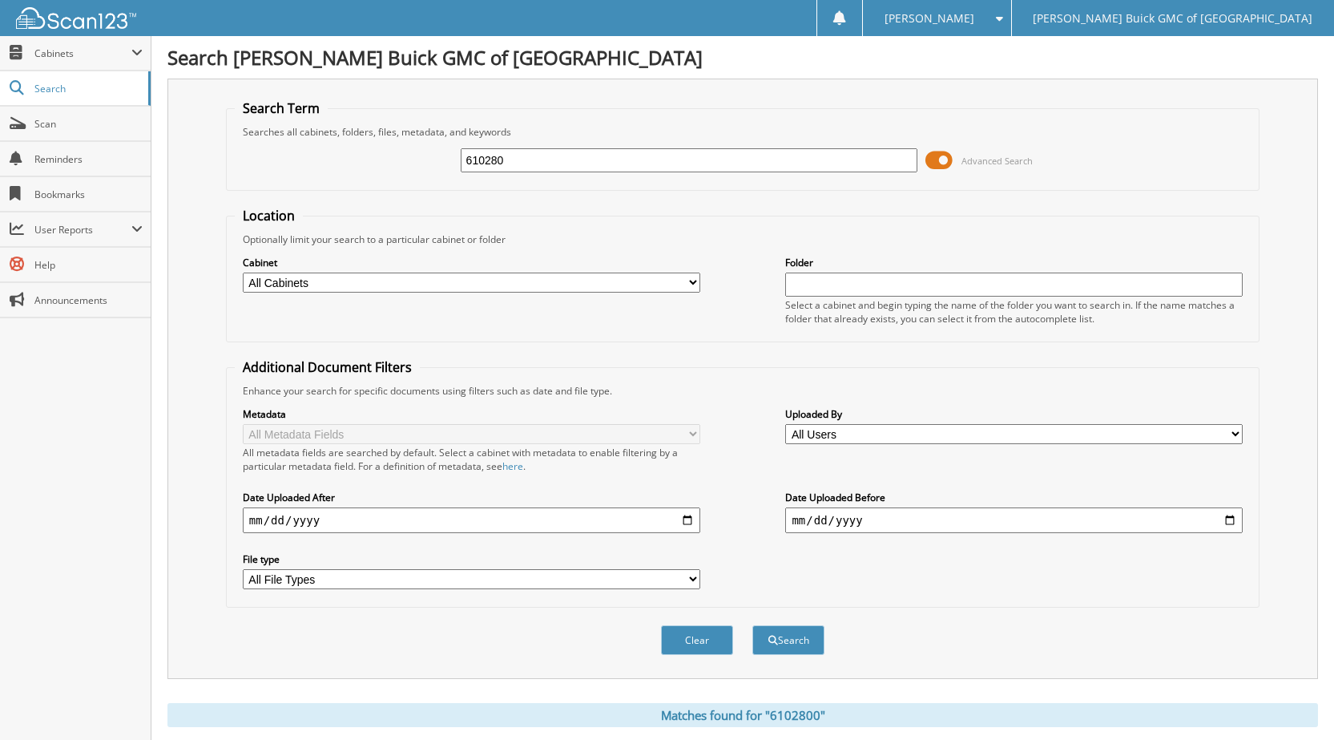
type input "6102800"
click at [752, 625] on button "Search" at bounding box center [788, 640] width 72 height 30
drag, startPoint x: 524, startPoint y: 167, endPoint x: 458, endPoint y: 156, distance: 67.3
click at [459, 156] on div "6102800 Advanced Search" at bounding box center [743, 160] width 1016 height 43
type input "6102802"
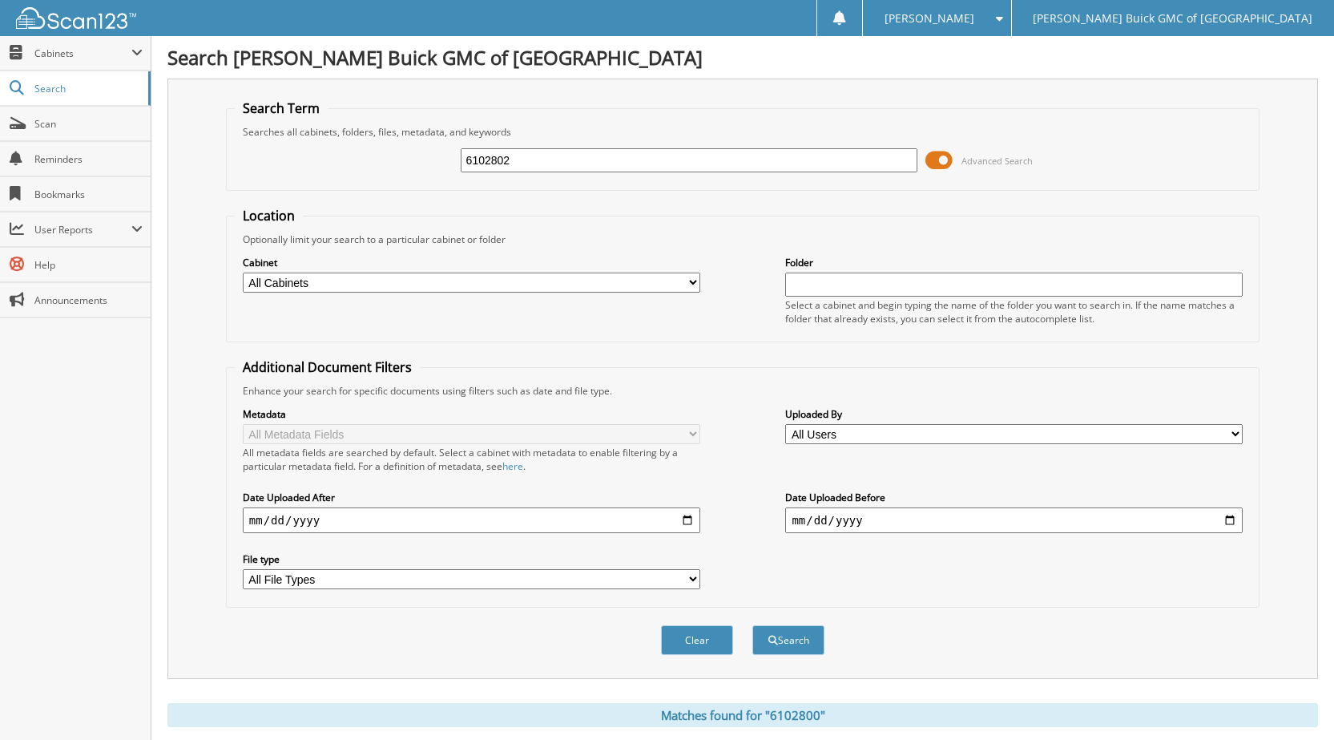
click at [752, 625] on button "Search" at bounding box center [788, 640] width 72 height 30
drag, startPoint x: 514, startPoint y: 167, endPoint x: 728, endPoint y: 125, distance: 218.9
click at [435, 160] on div "6102802 Advanced Search" at bounding box center [743, 160] width 1016 height 43
drag, startPoint x: 522, startPoint y: 165, endPoint x: 331, endPoint y: 158, distance: 191.7
click at [333, 159] on div "6102802 Advanced Search" at bounding box center [743, 160] width 1016 height 43
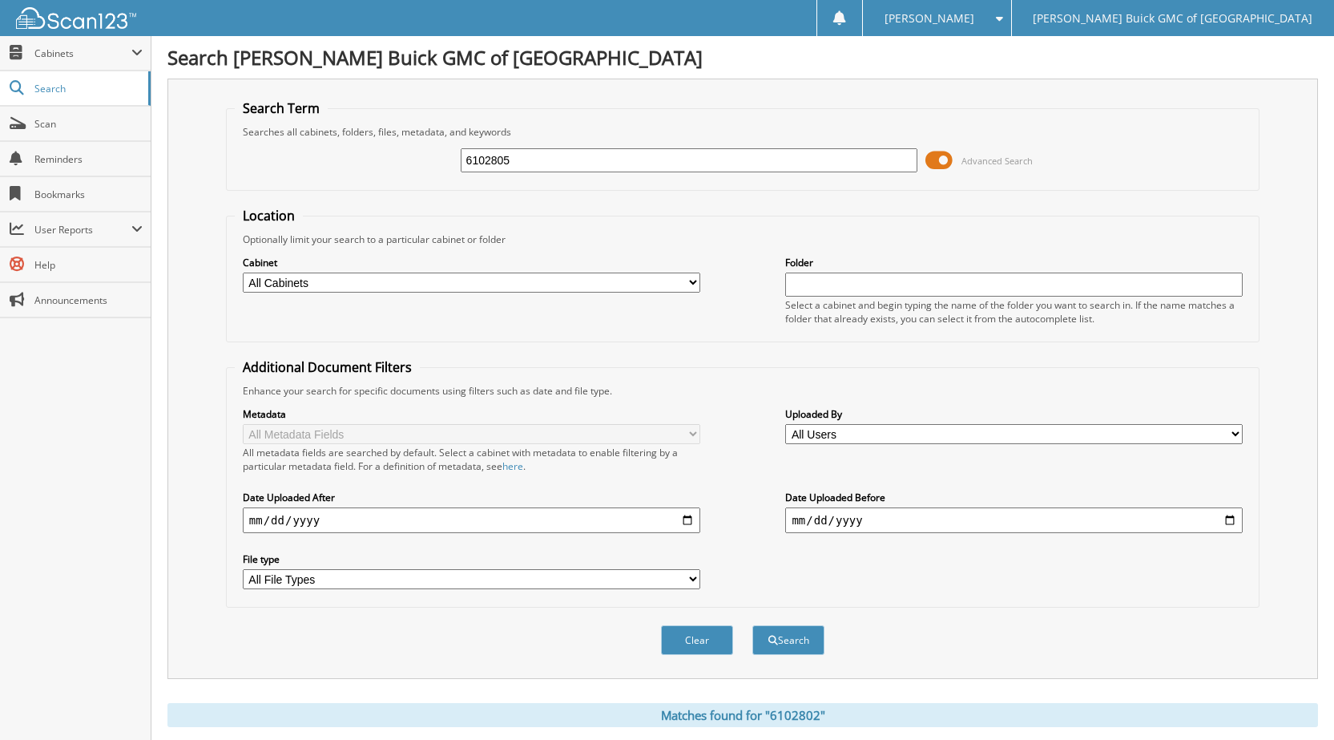
type input "6102805"
click at [752, 625] on button "Search" at bounding box center [788, 640] width 72 height 30
drag, startPoint x: 509, startPoint y: 151, endPoint x: 366, endPoint y: 160, distance: 143.0
click at [369, 160] on div "6102805 Advanced Search" at bounding box center [743, 160] width 1016 height 43
type input "6102776"
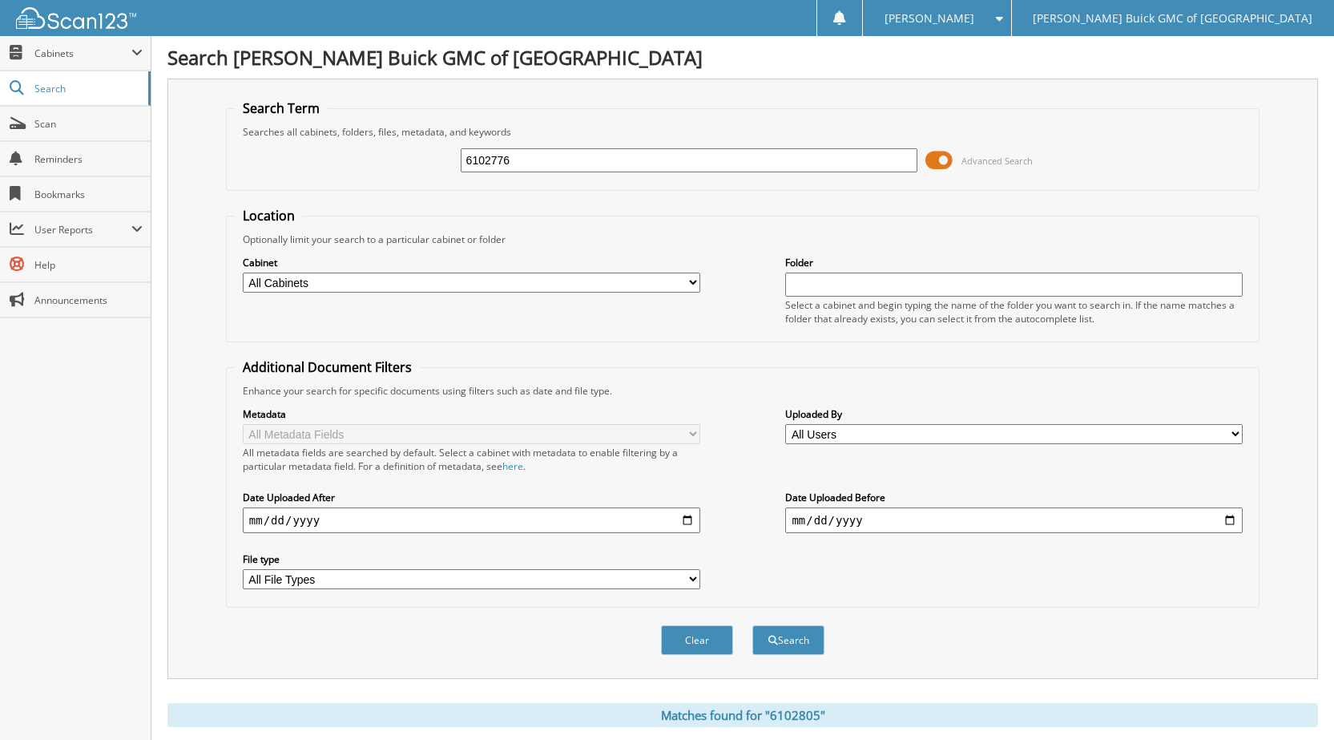
click at [752, 625] on button "Search" at bounding box center [788, 640] width 72 height 30
drag, startPoint x: 531, startPoint y: 161, endPoint x: 432, endPoint y: 171, distance: 99.8
click at [430, 167] on div "6102776 Advanced Search" at bounding box center [743, 160] width 1016 height 43
type input "6102751"
click at [752, 625] on button "Search" at bounding box center [788, 640] width 72 height 30
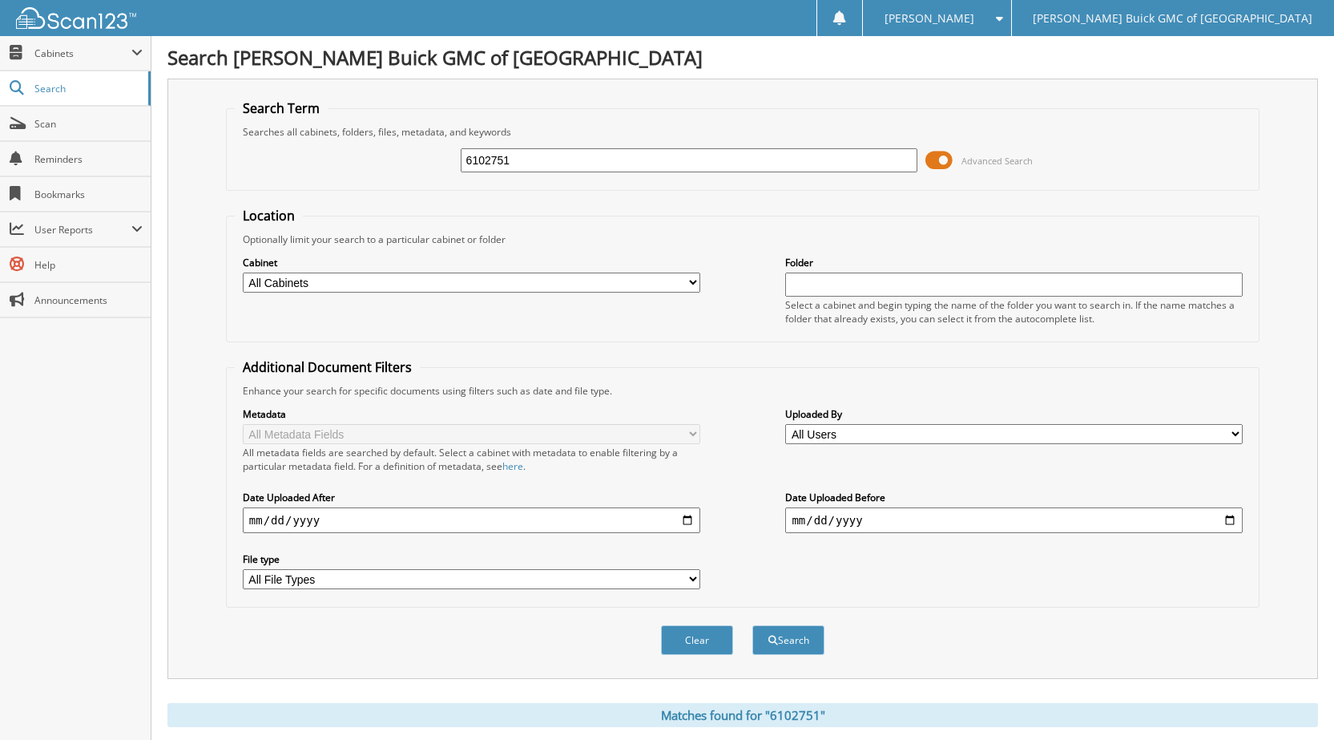
drag, startPoint x: 486, startPoint y: 156, endPoint x: 284, endPoint y: 140, distance: 201.8
click at [351, 152] on div "6102751 Advanced Search" at bounding box center [743, 160] width 1016 height 43
type input "6102779"
click at [752, 625] on button "Search" at bounding box center [788, 640] width 72 height 30
drag, startPoint x: 433, startPoint y: 165, endPoint x: 329, endPoint y: 153, distance: 104.1
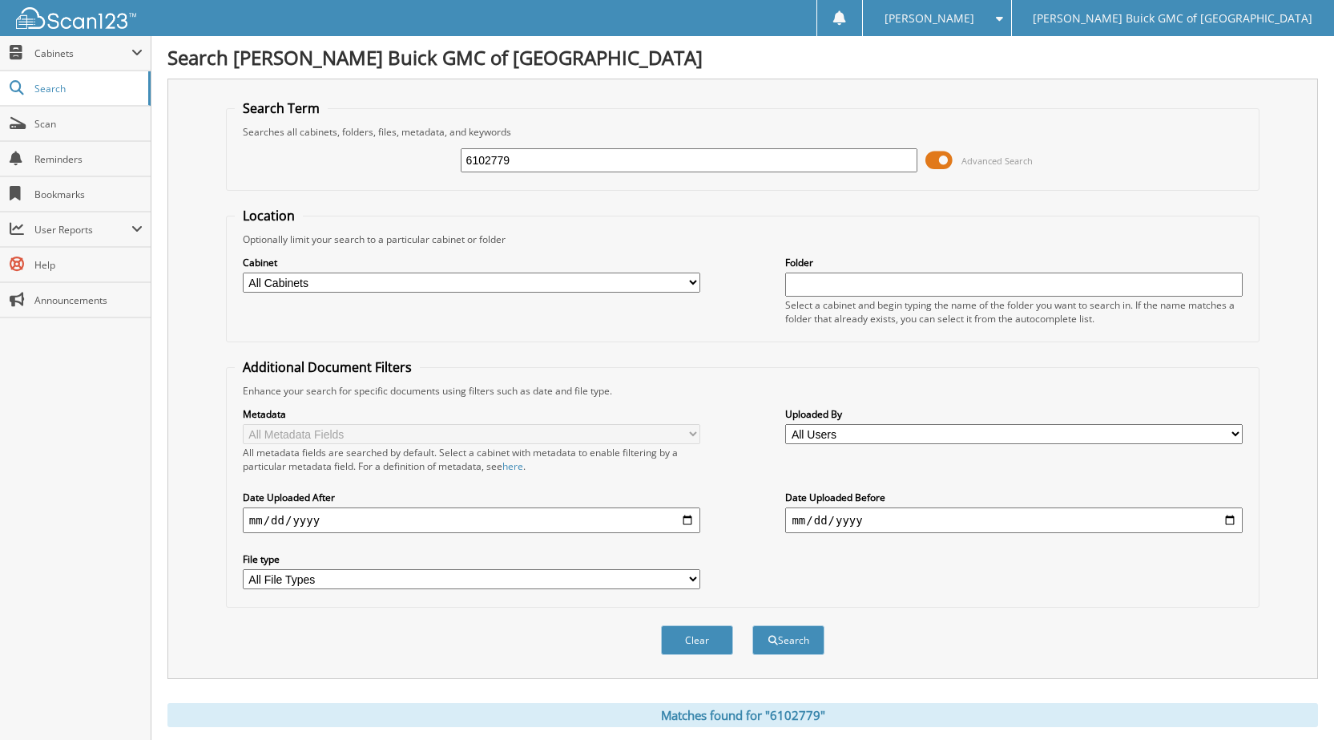
click at [331, 153] on div "6102779 Advanced Search" at bounding box center [743, 160] width 1016 height 43
type input "6102788"
click at [752, 625] on button "Search" at bounding box center [788, 640] width 72 height 30
drag, startPoint x: 511, startPoint y: 162, endPoint x: 337, endPoint y: 156, distance: 174.0
click at [341, 156] on div "6102788 Advanced Search" at bounding box center [743, 160] width 1016 height 43
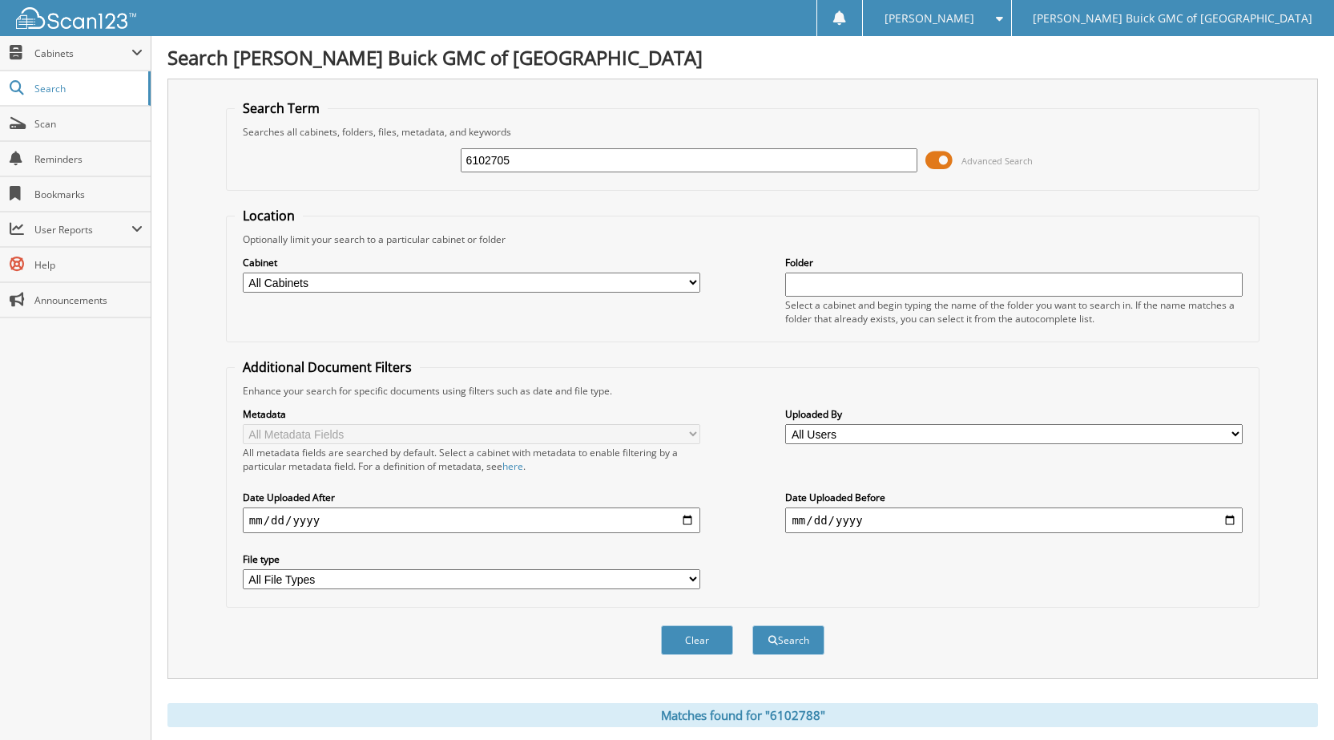
type input "6102705"
click at [752, 625] on button "Search" at bounding box center [788, 640] width 72 height 30
drag, startPoint x: 545, startPoint y: 148, endPoint x: 413, endPoint y: 151, distance: 132.2
click at [420, 151] on div "6102705 Advanced Search" at bounding box center [743, 160] width 1016 height 43
type input "6102885"
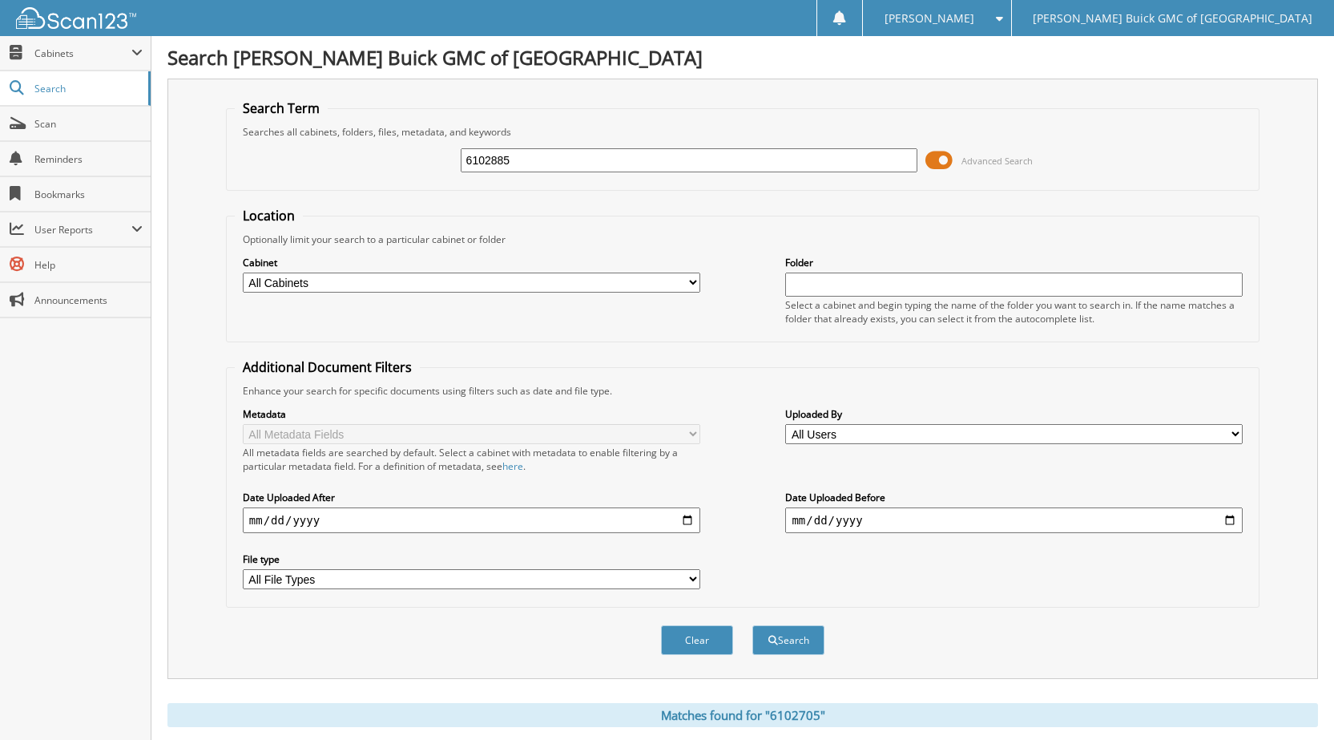
click at [752, 625] on button "Search" at bounding box center [788, 640] width 72 height 30
drag, startPoint x: 512, startPoint y: 148, endPoint x: 443, endPoint y: 145, distance: 69.0
click at [443, 145] on div "6102885 Advanced Search" at bounding box center [743, 160] width 1016 height 43
type input "6102884"
click at [752, 625] on button "Search" at bounding box center [788, 640] width 72 height 30
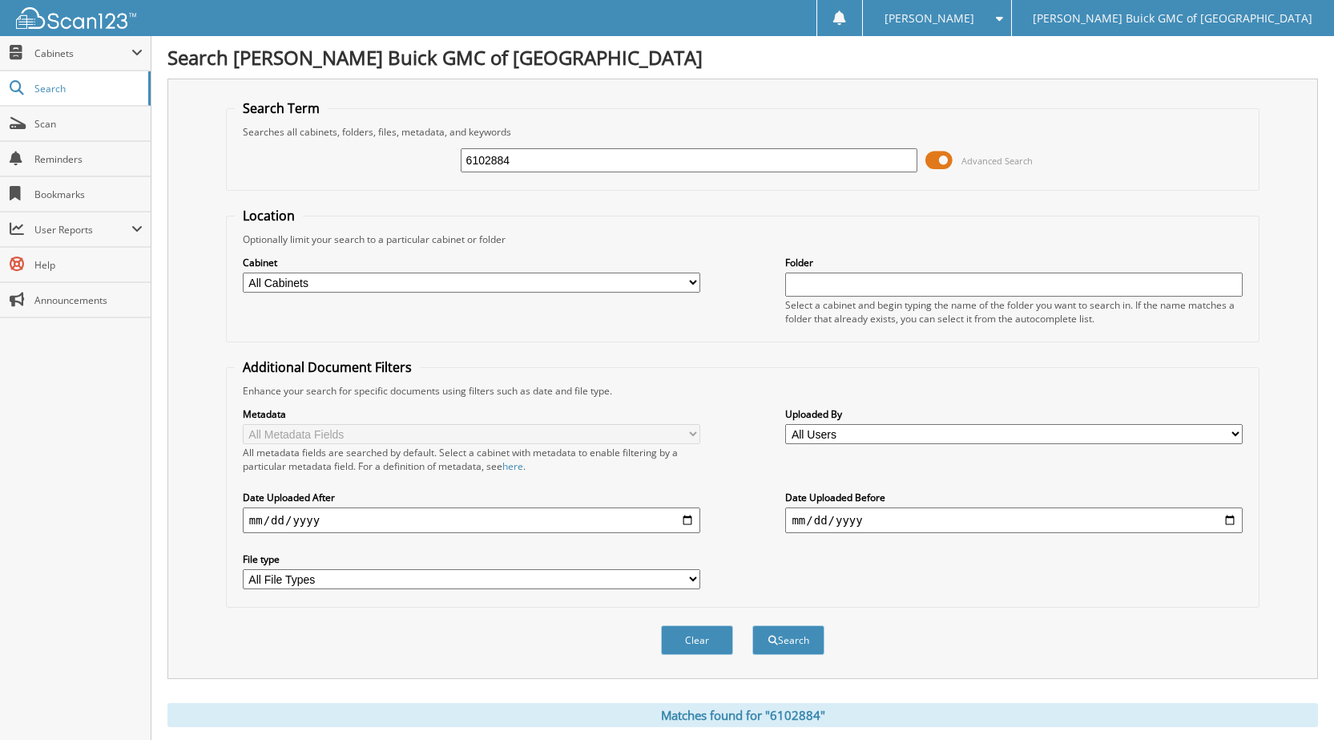
drag, startPoint x: 524, startPoint y: 166, endPoint x: 413, endPoint y: 150, distance: 112.5
click at [413, 148] on div "6102884 Advanced Search" at bounding box center [743, 160] width 1016 height 43
drag, startPoint x: 543, startPoint y: 155, endPoint x: 430, endPoint y: 174, distance: 114.5
click at [423, 168] on div "6102884 Advanced Search" at bounding box center [743, 160] width 1016 height 43
type input "6102889"
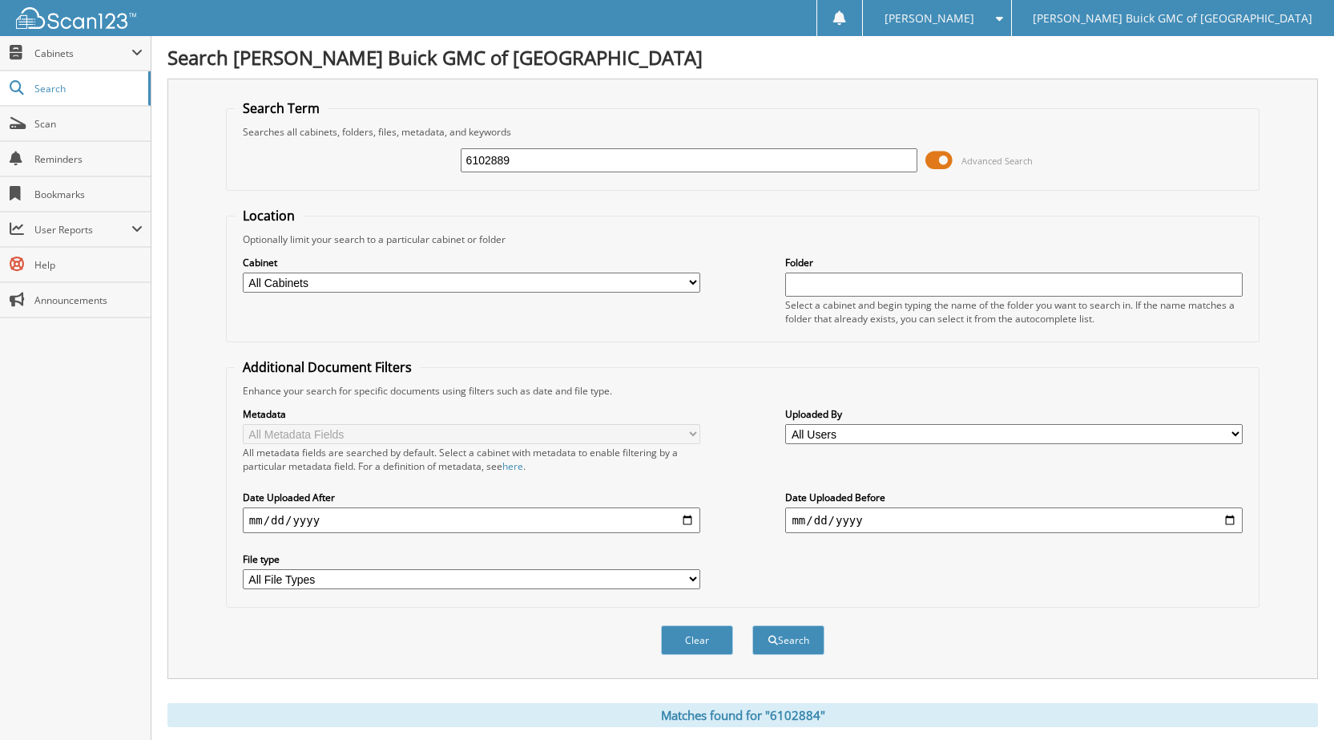
click at [752, 625] on button "Search" at bounding box center [788, 640] width 72 height 30
drag, startPoint x: 459, startPoint y: 161, endPoint x: 450, endPoint y: 166, distance: 10.8
click at [441, 164] on div "6102889 Advanced Search" at bounding box center [743, 160] width 1016 height 43
drag, startPoint x: 499, startPoint y: 162, endPoint x: 426, endPoint y: 161, distance: 72.9
click at [426, 161] on div "6102889 Advanced Search" at bounding box center [743, 160] width 1016 height 43
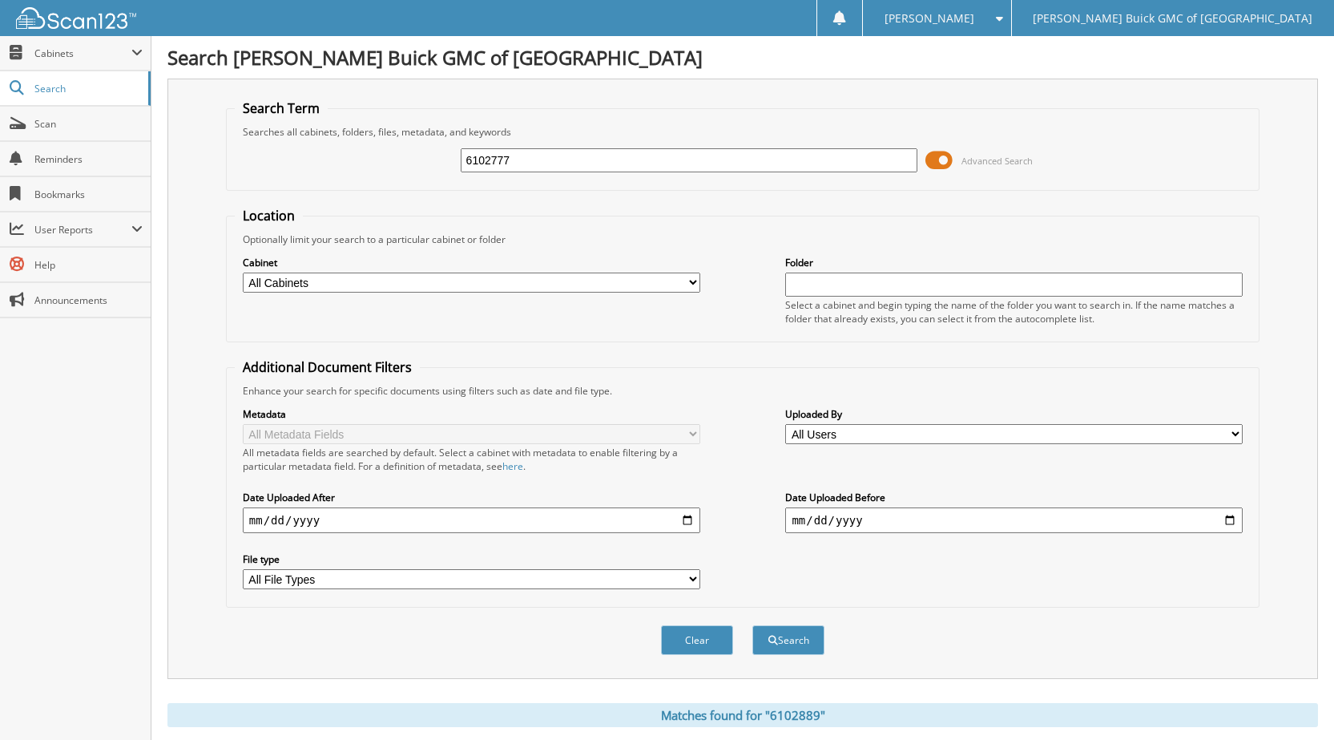
type input "6102777"
click at [752, 625] on button "Search" at bounding box center [788, 640] width 72 height 30
drag, startPoint x: 540, startPoint y: 163, endPoint x: 412, endPoint y: 147, distance: 129.2
click at [412, 147] on div "6102777 Advanced Search" at bounding box center [743, 160] width 1016 height 43
type input "6102890"
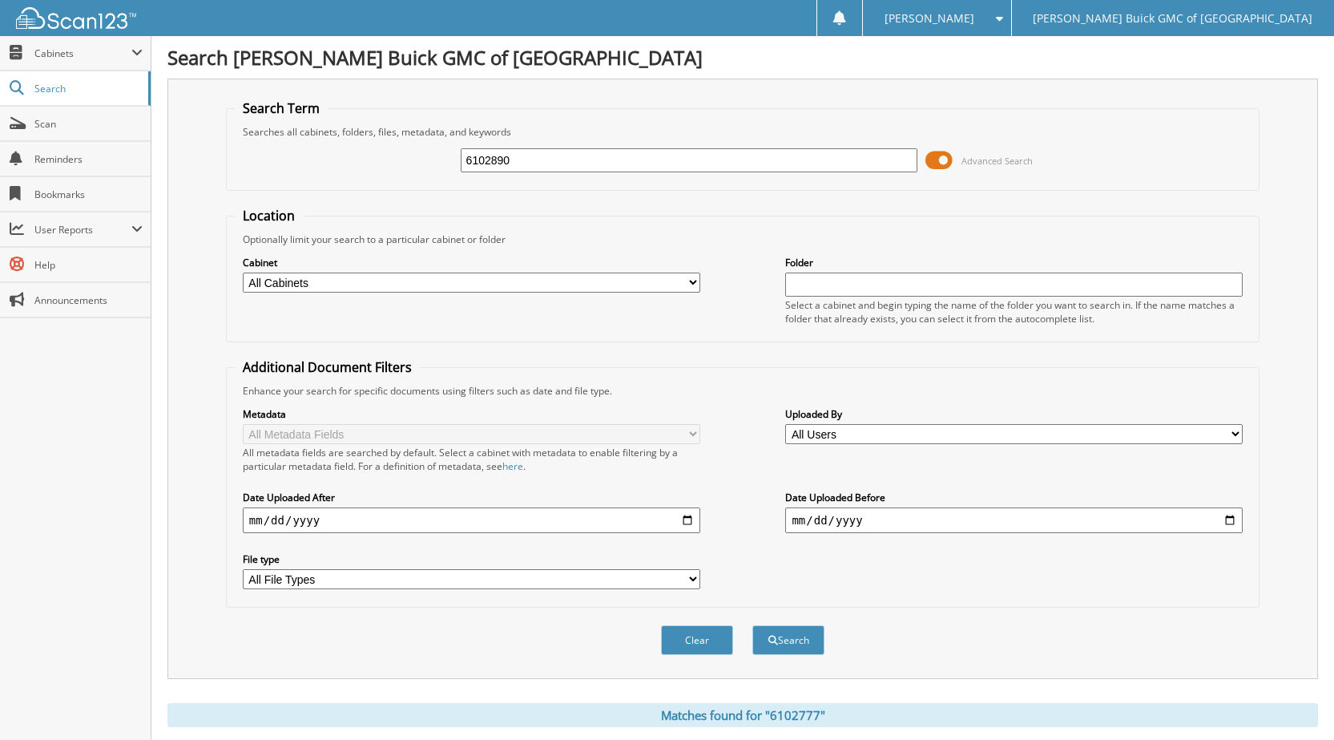
click at [752, 625] on button "Search" at bounding box center [788, 640] width 72 height 30
drag, startPoint x: 523, startPoint y: 158, endPoint x: 391, endPoint y: 159, distance: 132.2
click at [404, 159] on div "6102890 Advanced Search" at bounding box center [743, 160] width 1016 height 43
type input "6102773"
click at [752, 625] on button "Search" at bounding box center [788, 640] width 72 height 30
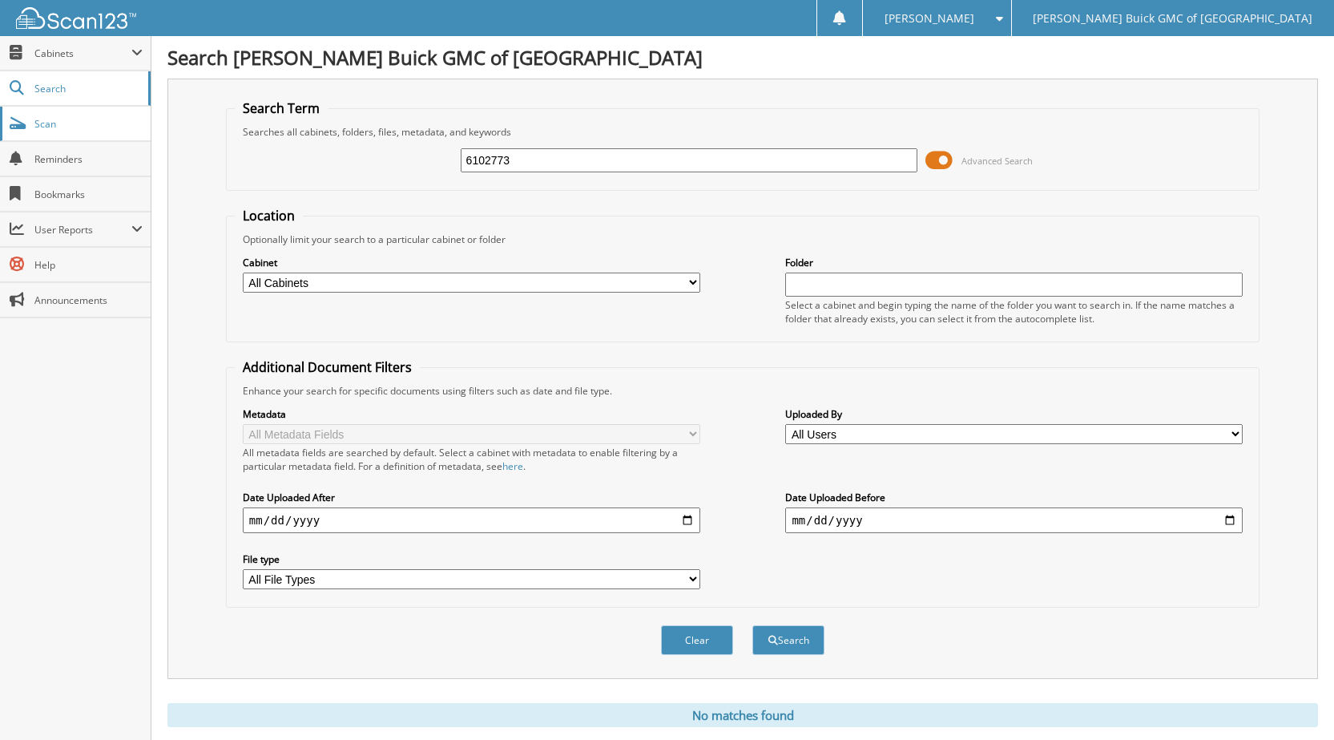
click at [50, 121] on span "Scan" at bounding box center [88, 124] width 108 height 14
